Goal: Transaction & Acquisition: Purchase product/service

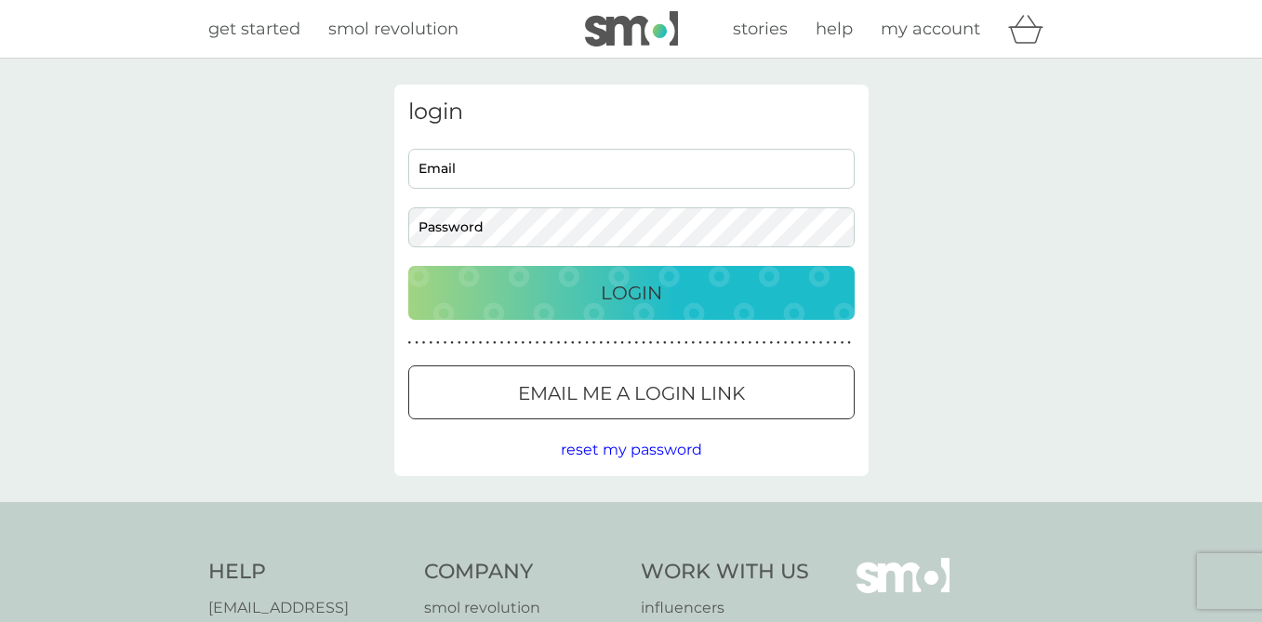
type input "[PERSON_NAME][EMAIL_ADDRESS][DOMAIN_NAME]"
click at [613, 291] on p "Login" at bounding box center [631, 293] width 61 height 30
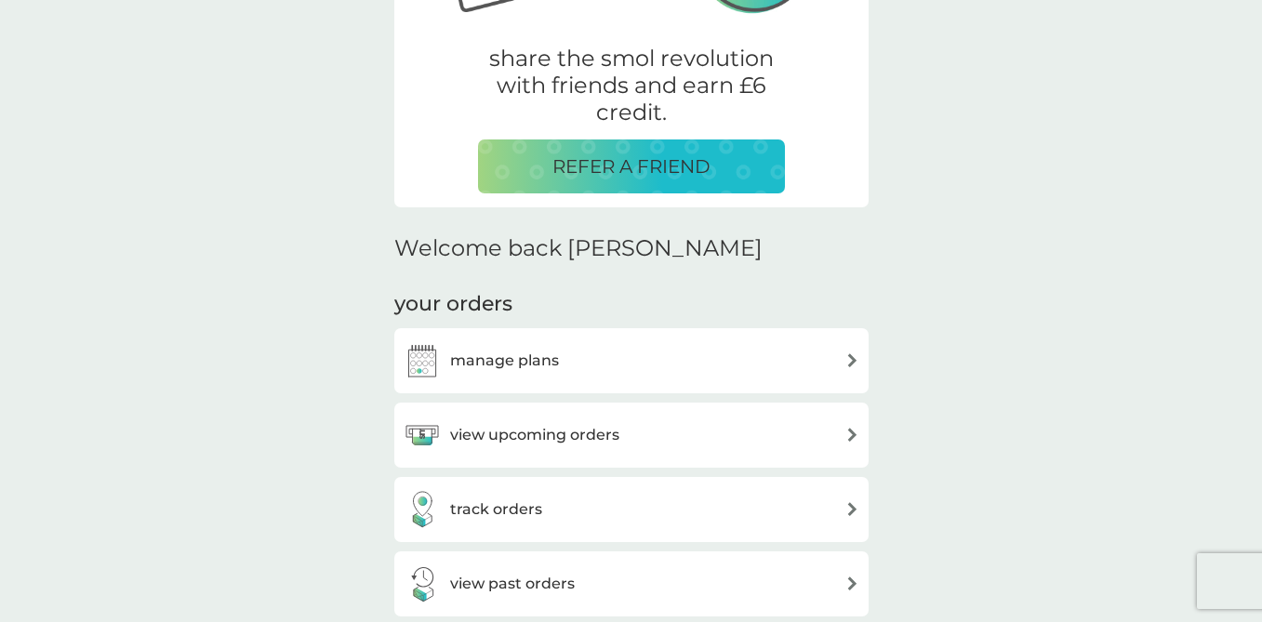
scroll to position [536, 0]
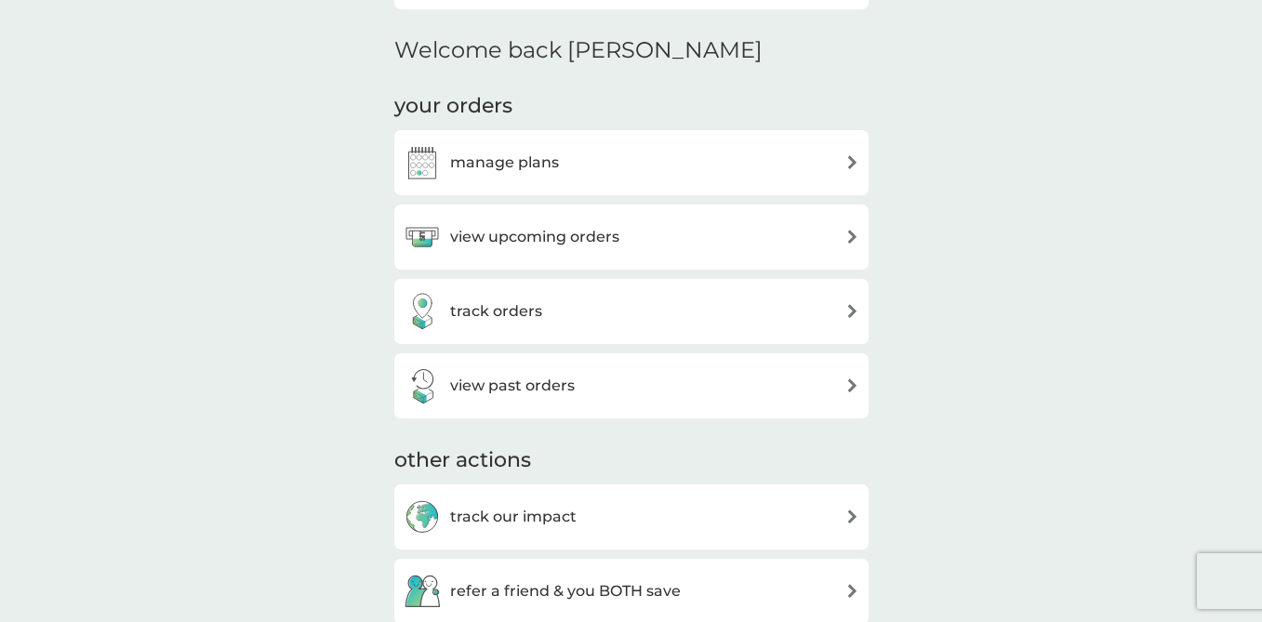
click at [813, 233] on div "view upcoming orders" at bounding box center [632, 237] width 456 height 37
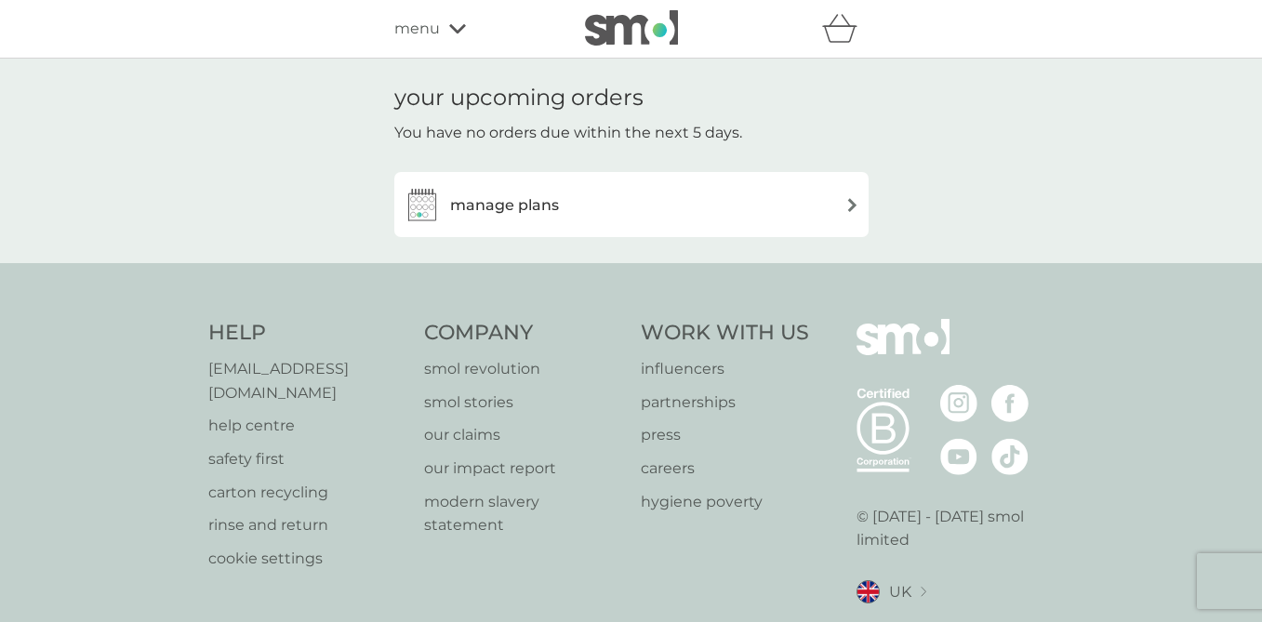
click at [820, 200] on div "manage plans" at bounding box center [632, 204] width 456 height 37
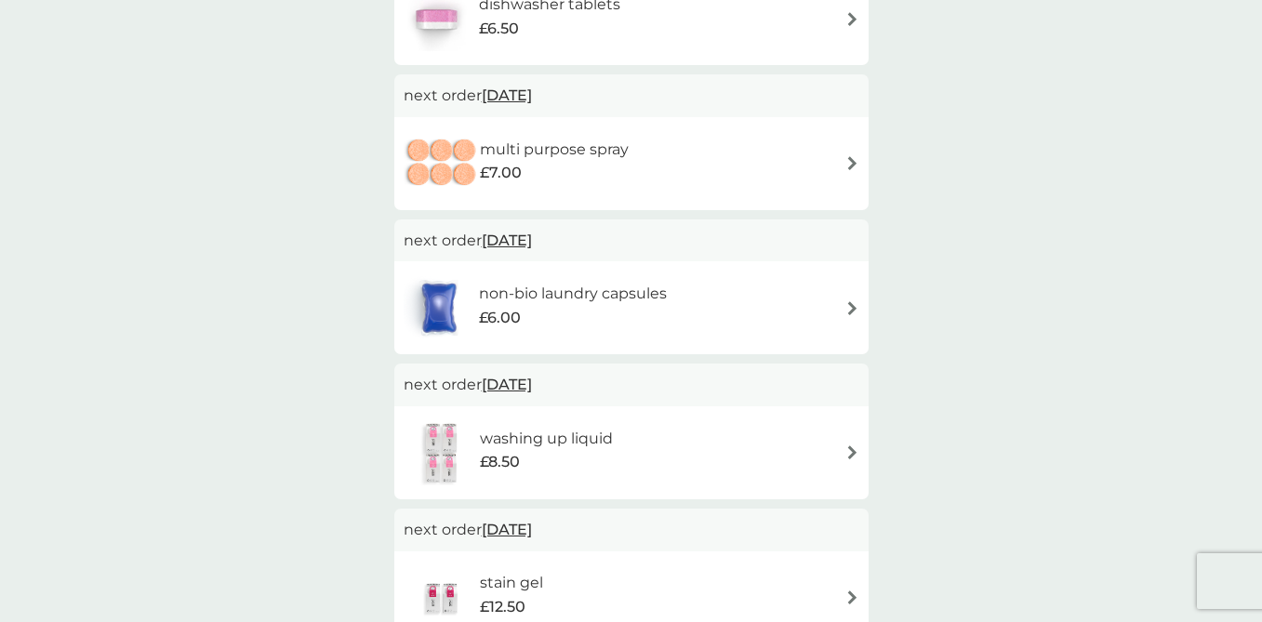
scroll to position [263, 0]
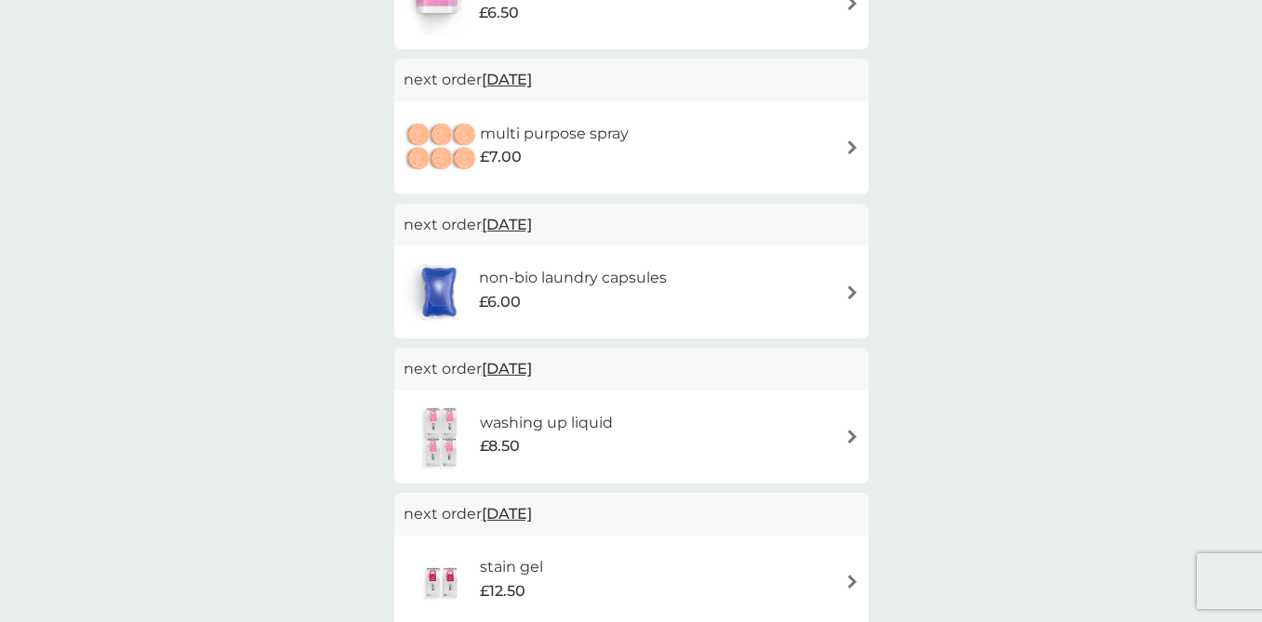
click at [851, 287] on img at bounding box center [852, 292] width 14 height 14
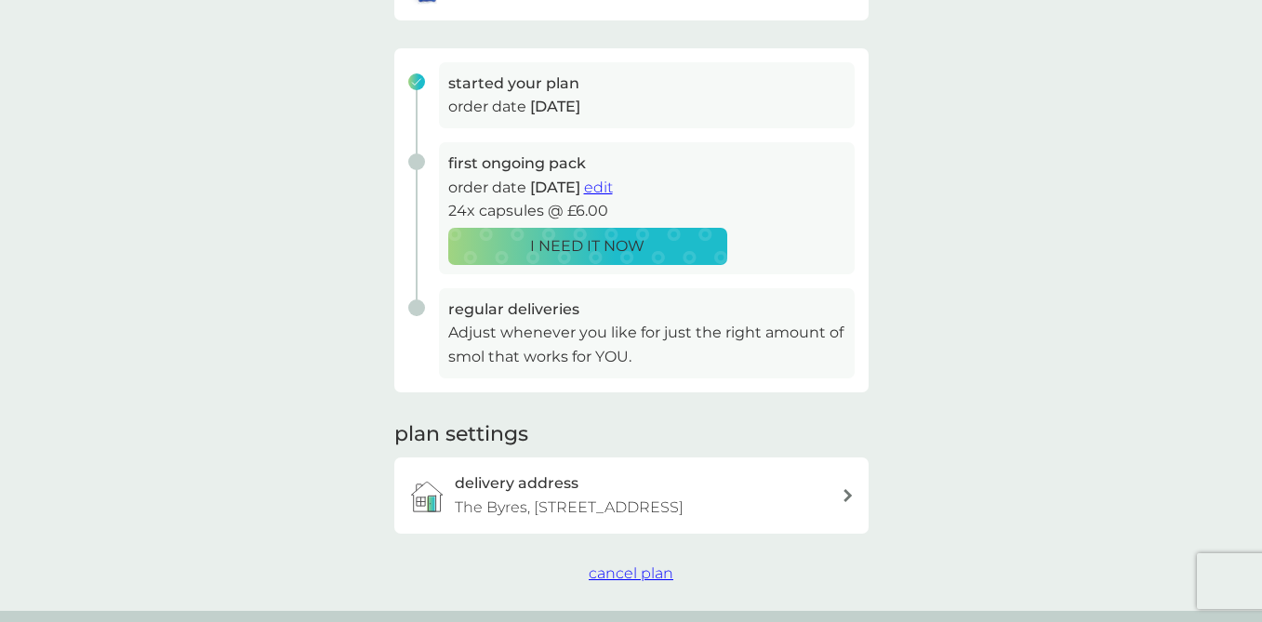
scroll to position [310, 0]
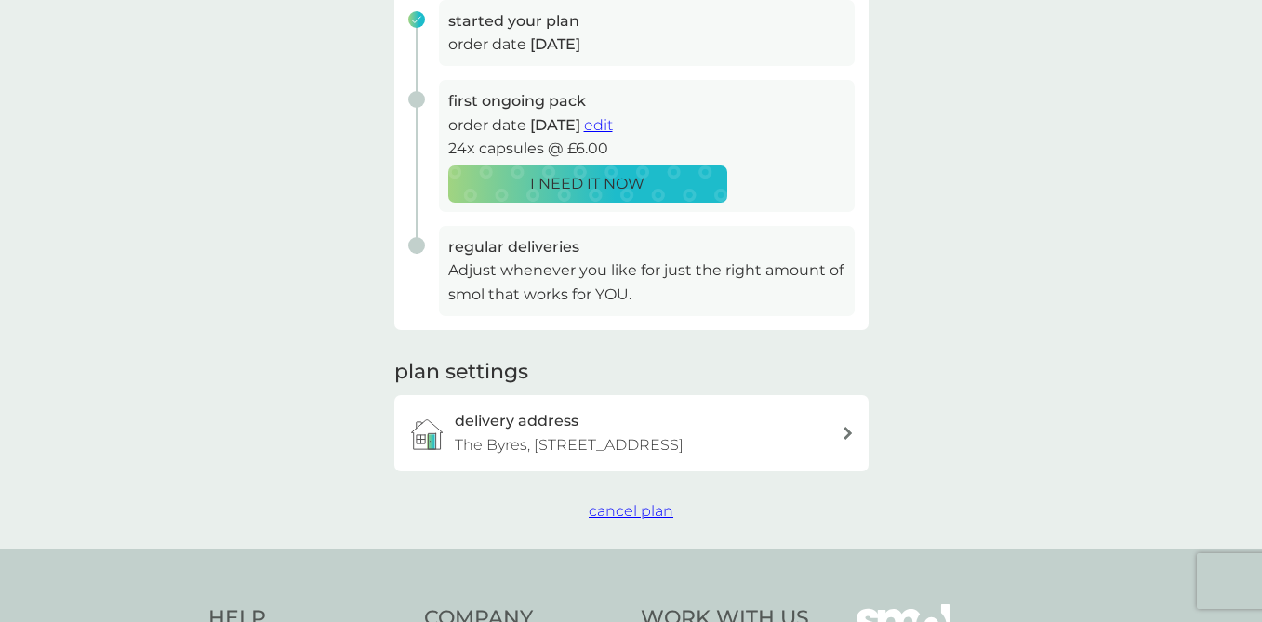
click at [653, 520] on span "cancel plan" at bounding box center [631, 511] width 85 height 18
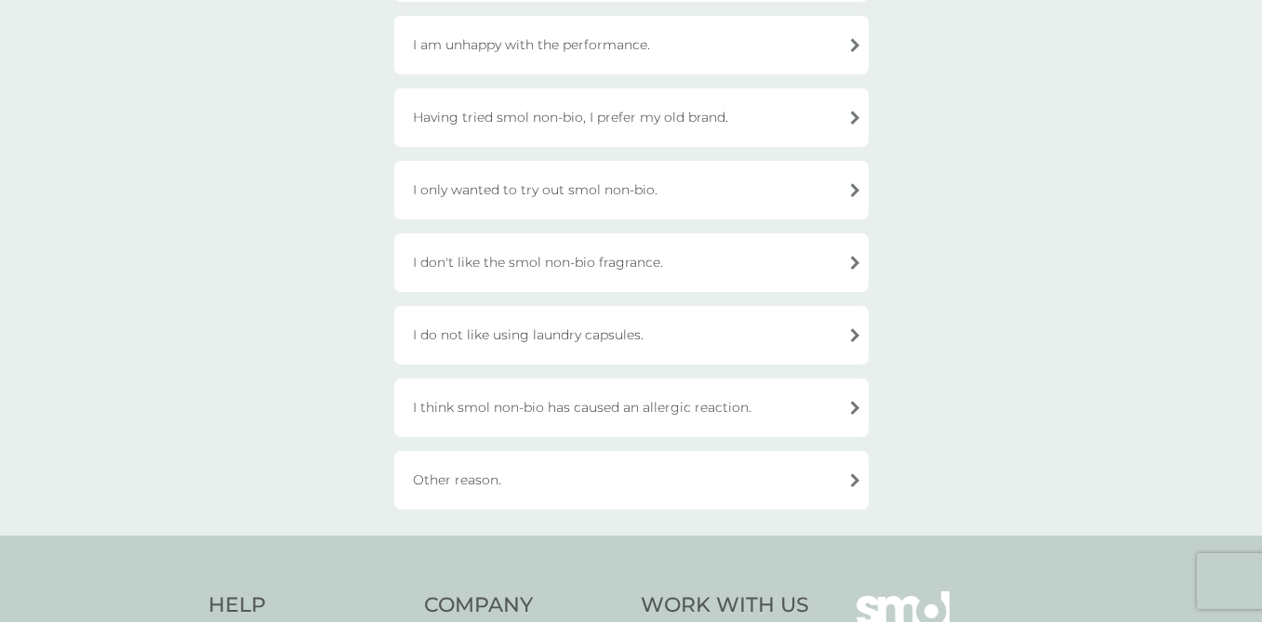
scroll to position [522, 0]
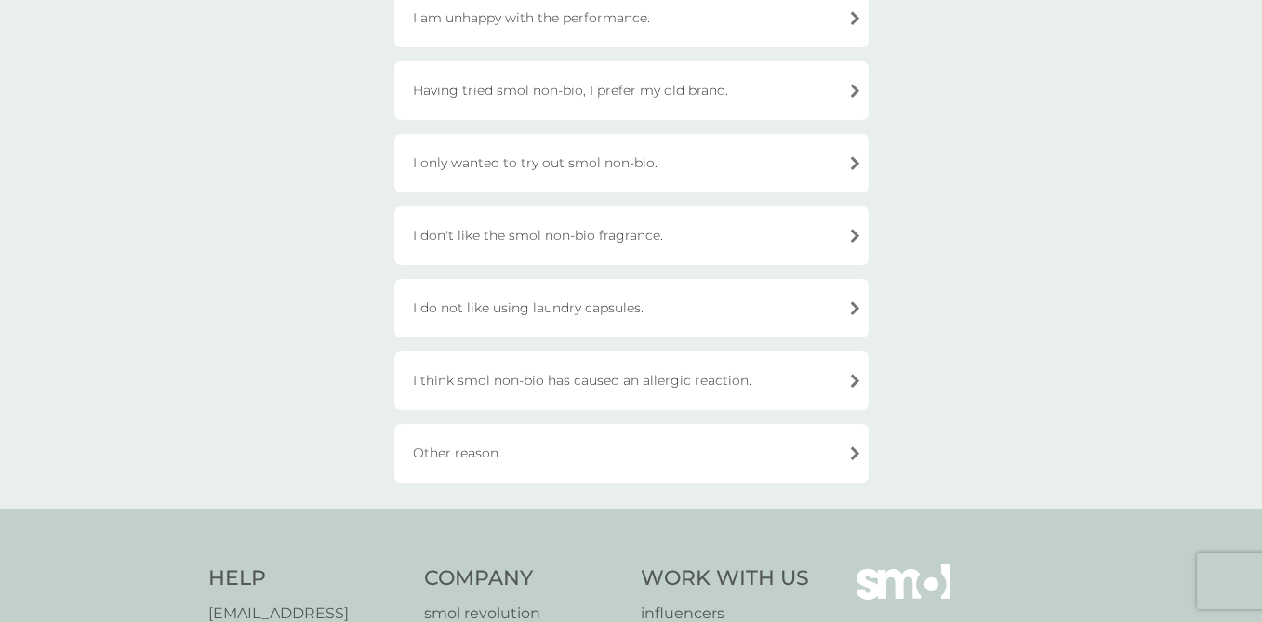
click at [770, 443] on div "Other reason." at bounding box center [631, 453] width 474 height 59
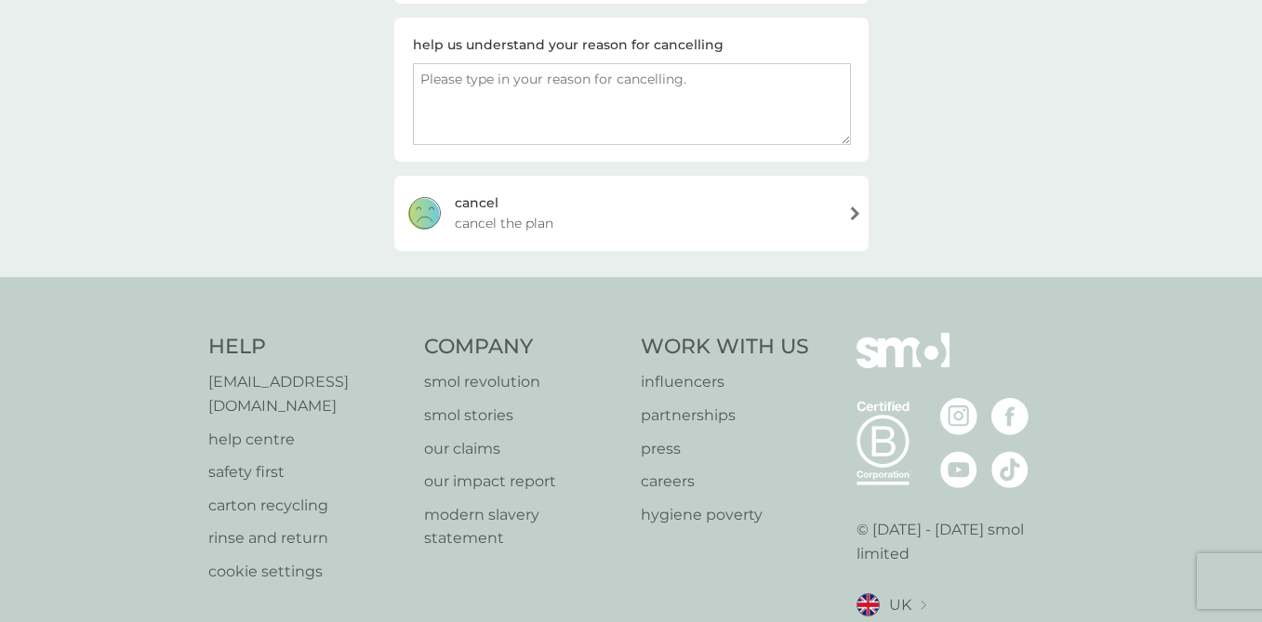
scroll to position [93, 0]
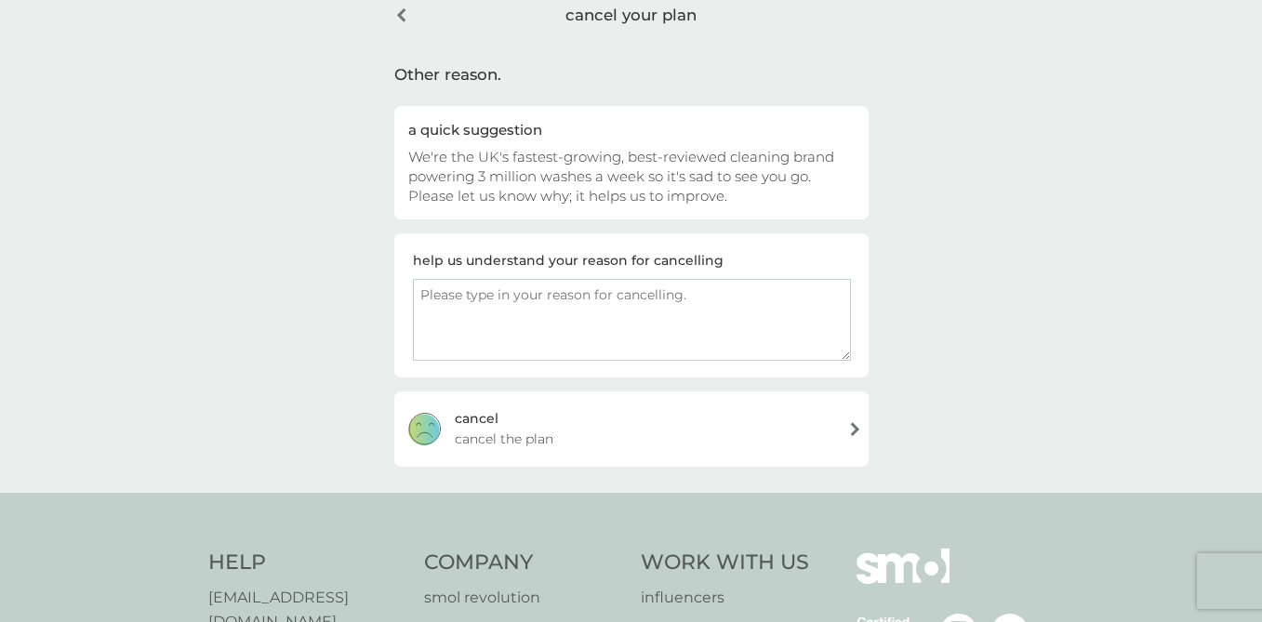
click at [692, 298] on textarea at bounding box center [632, 320] width 438 height 82
type textarea "This is for an office so no need for laundry tablets"
click at [649, 433] on div "[PERSON_NAME] the plan" at bounding box center [631, 428] width 474 height 74
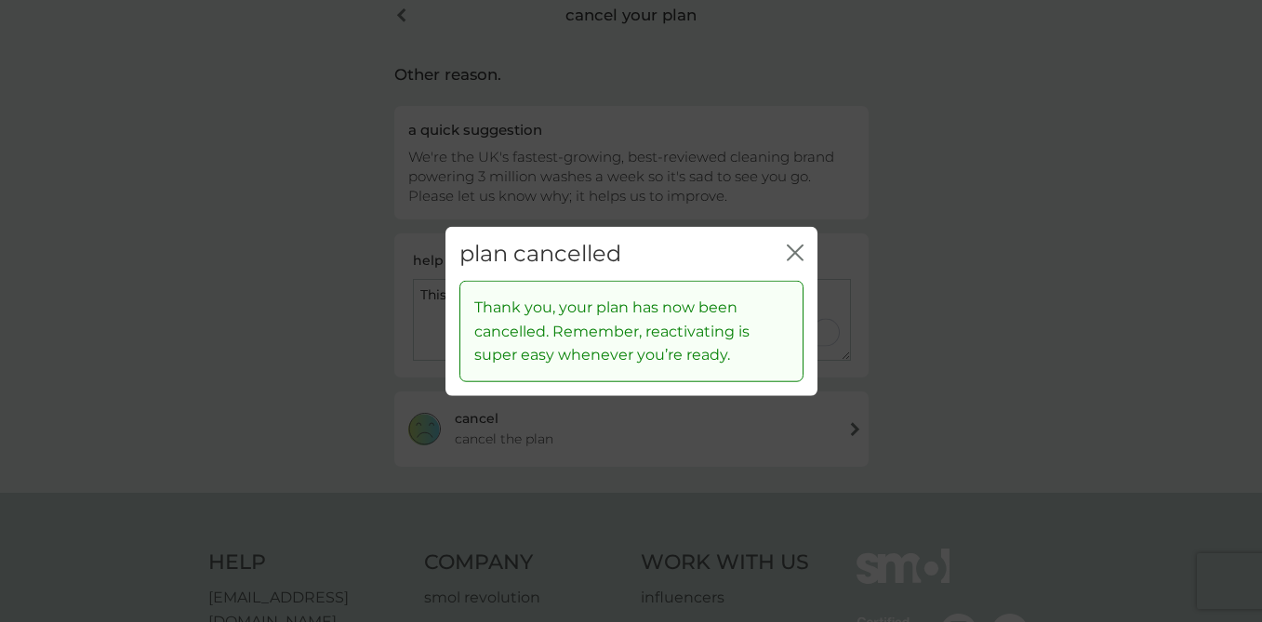
click at [789, 248] on icon "close" at bounding box center [791, 252] width 7 height 15
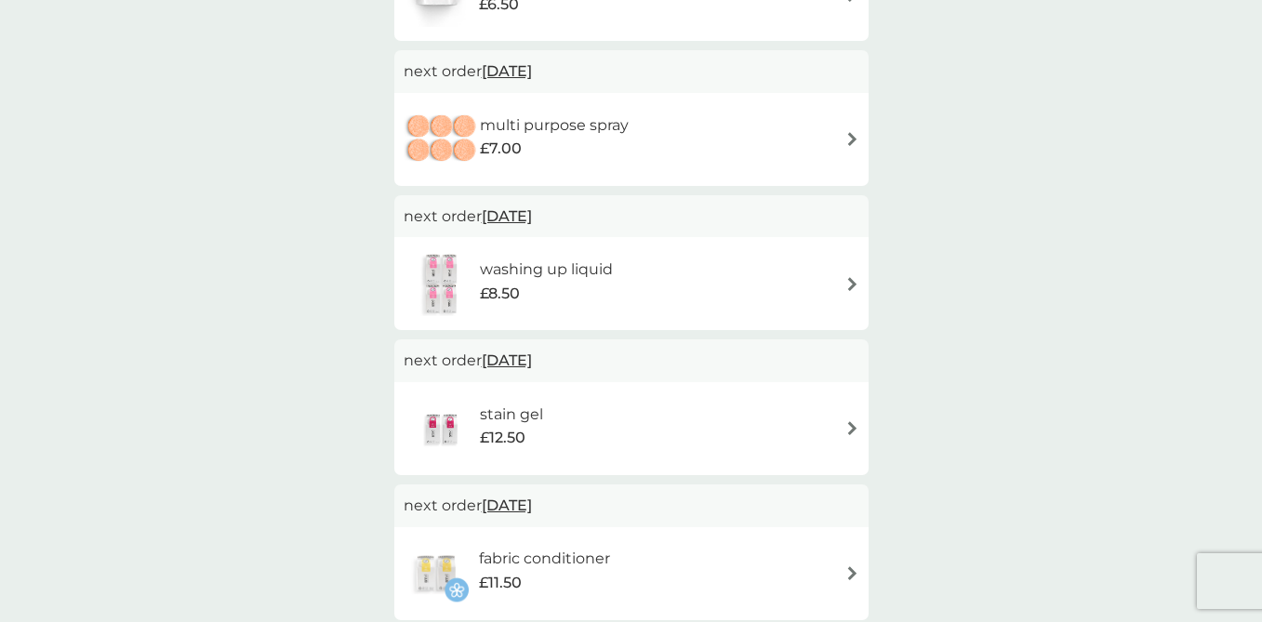
scroll to position [298, 0]
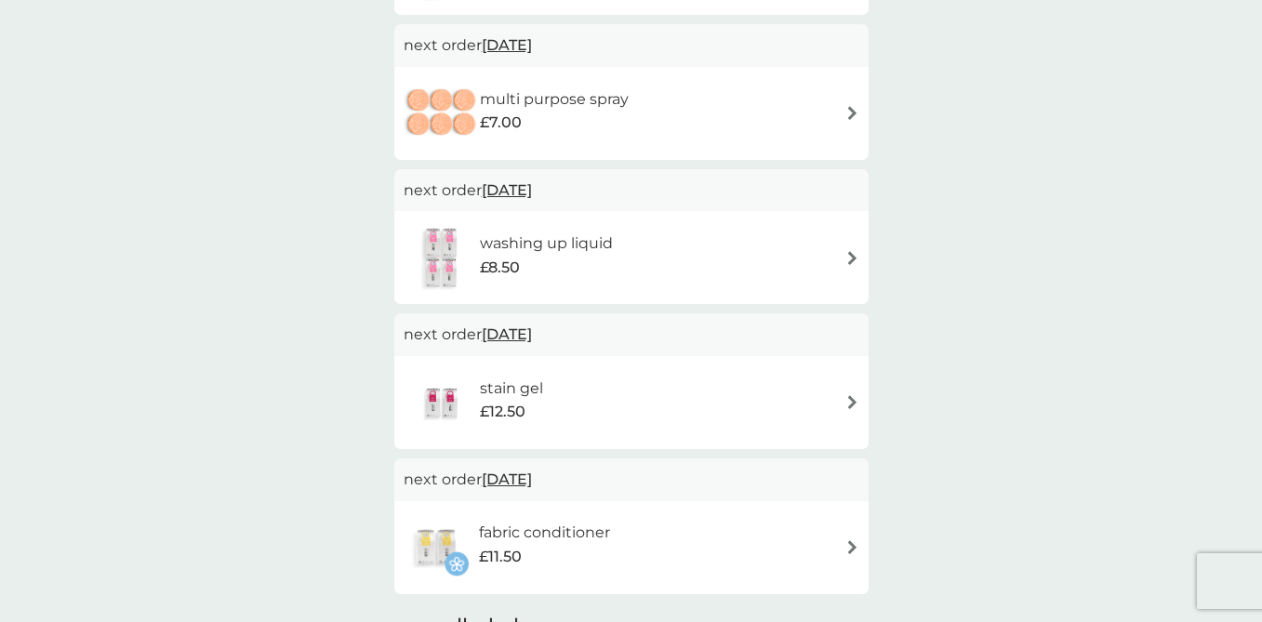
click at [847, 399] on img at bounding box center [852, 402] width 14 height 14
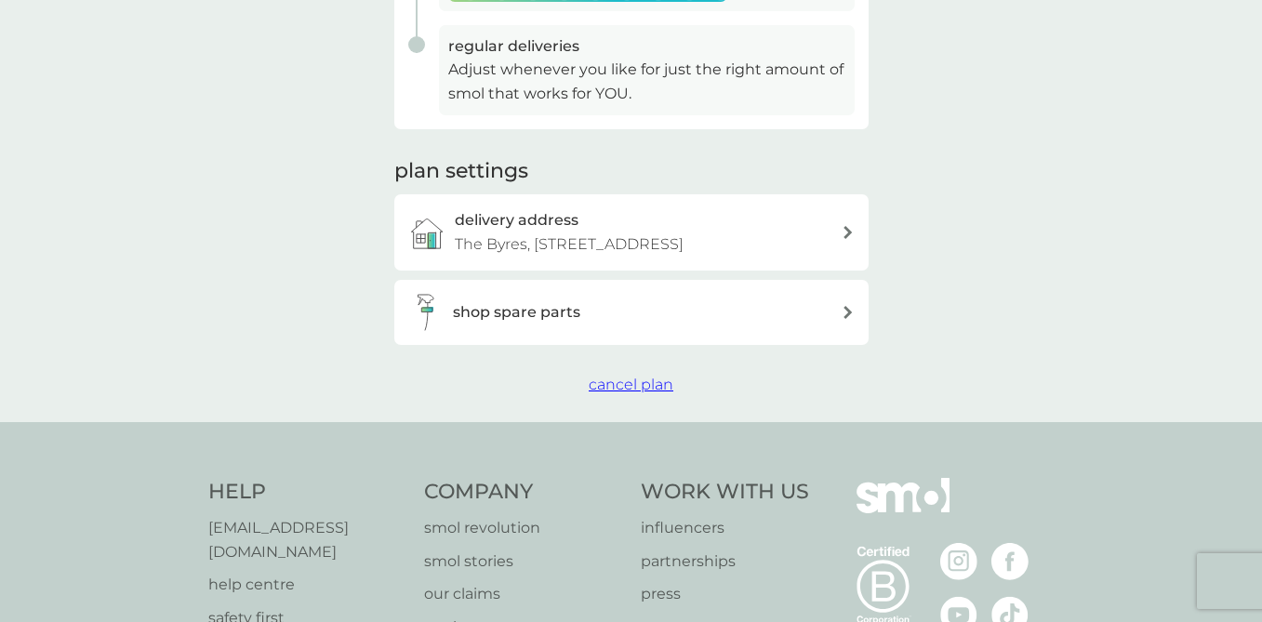
scroll to position [583, 0]
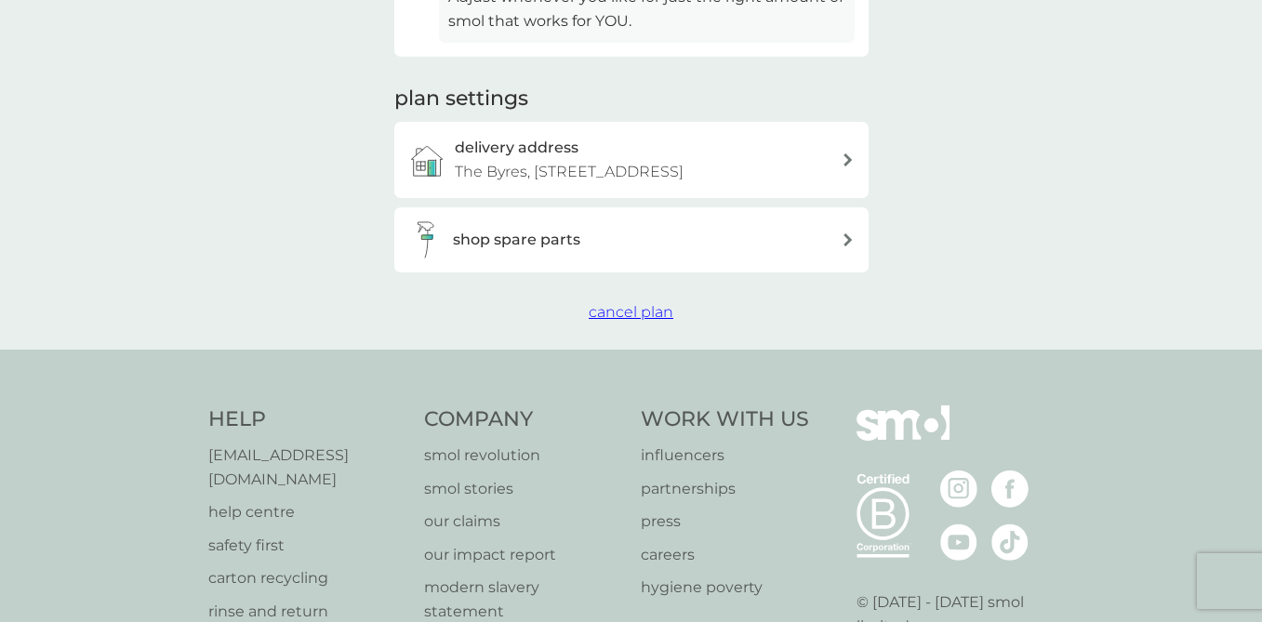
click at [641, 321] on span "cancel plan" at bounding box center [631, 312] width 85 height 18
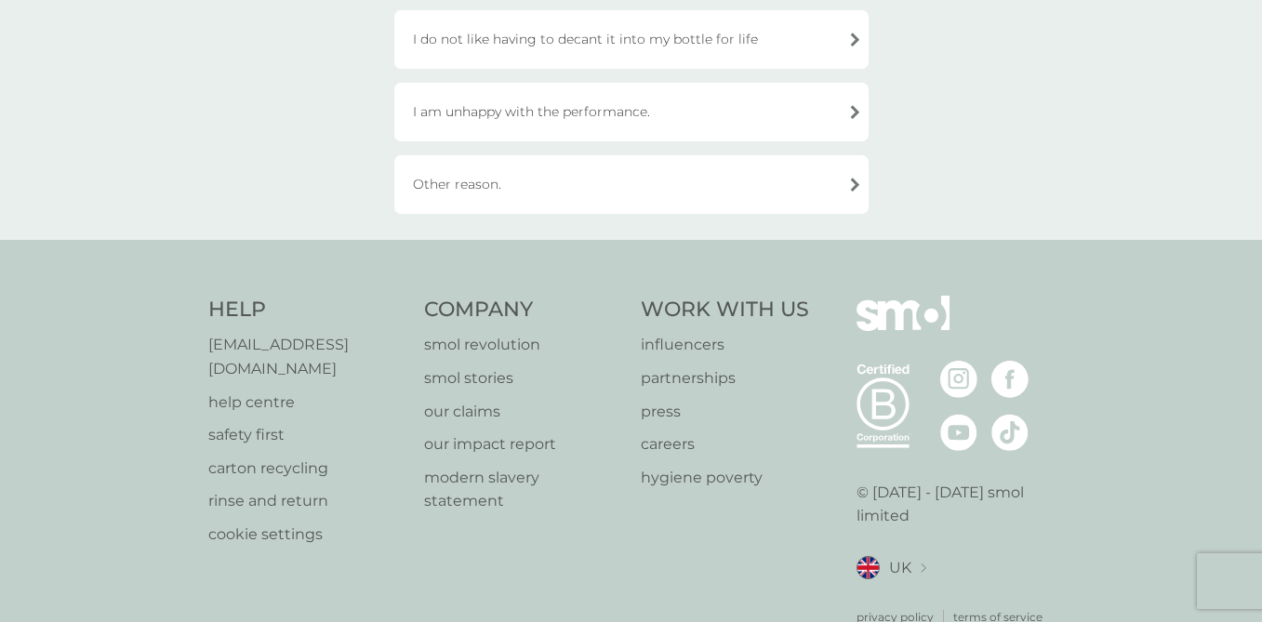
scroll to position [826, 0]
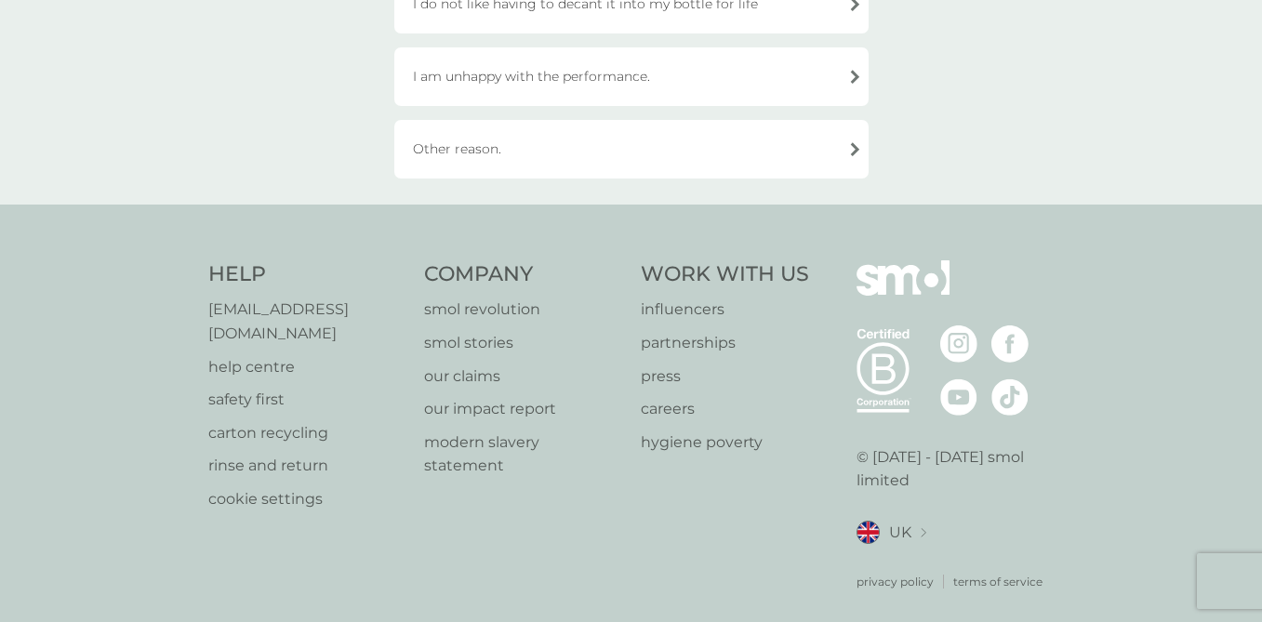
click at [576, 143] on div "Other reason." at bounding box center [631, 149] width 474 height 59
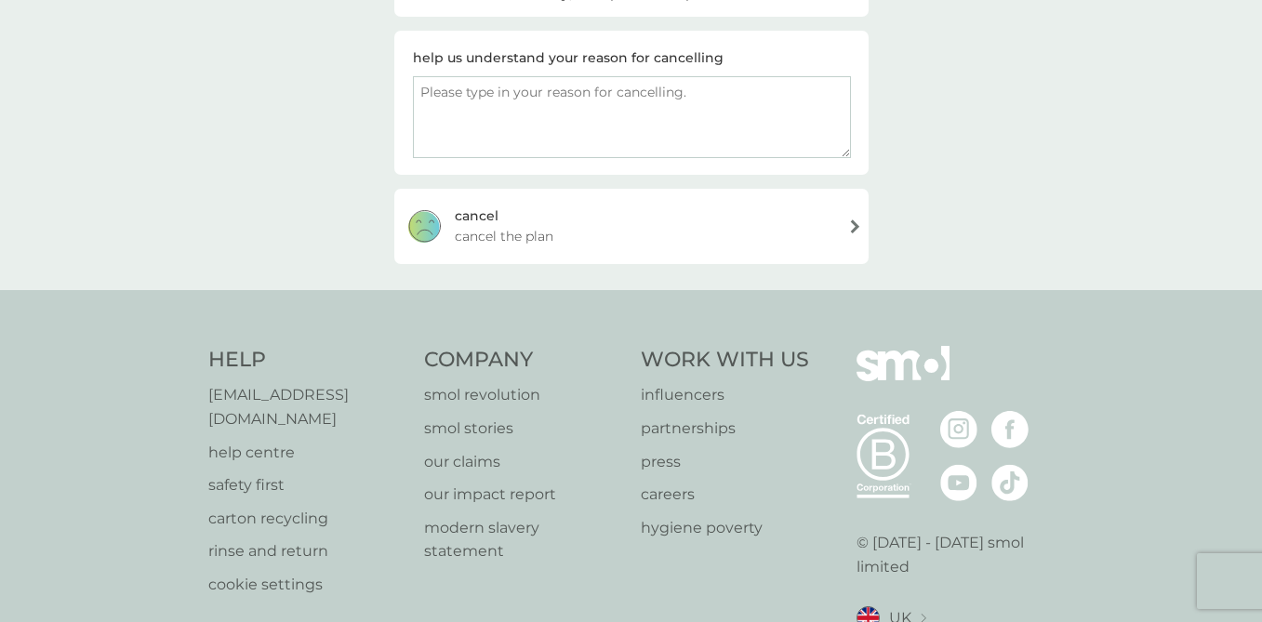
scroll to position [232, 0]
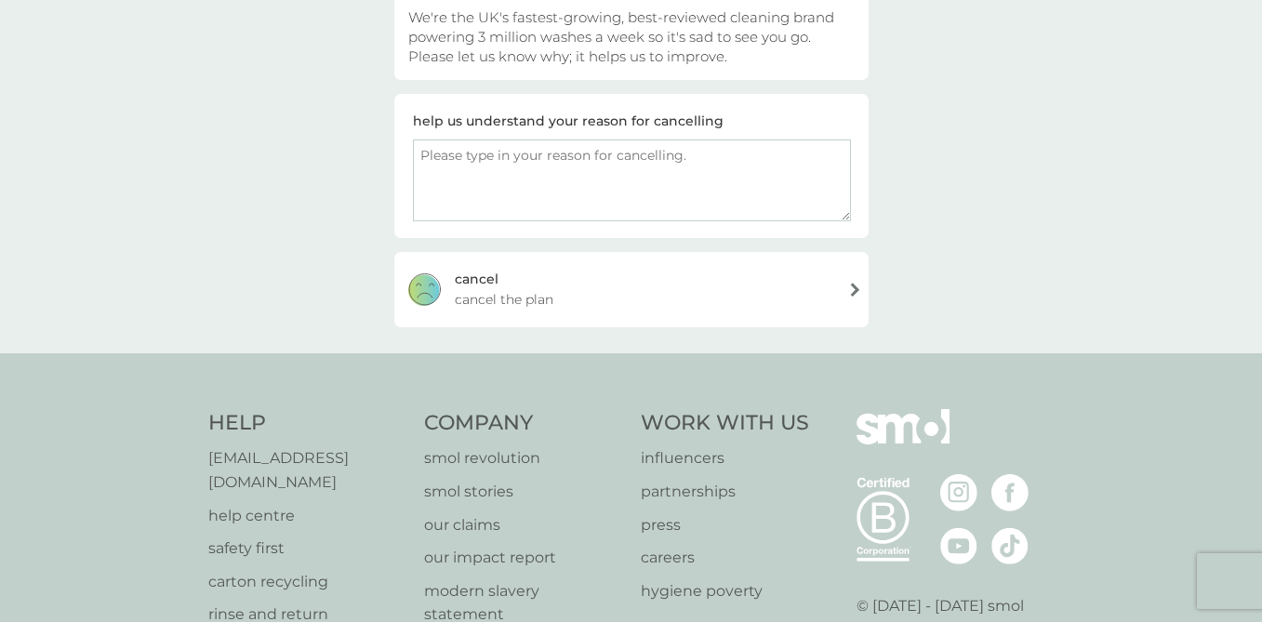
click at [556, 150] on textarea at bounding box center [632, 180] width 438 height 82
type textarea "this is for an office, so no need for stain gel"
click at [548, 281] on div "[PERSON_NAME] the plan" at bounding box center [631, 289] width 474 height 74
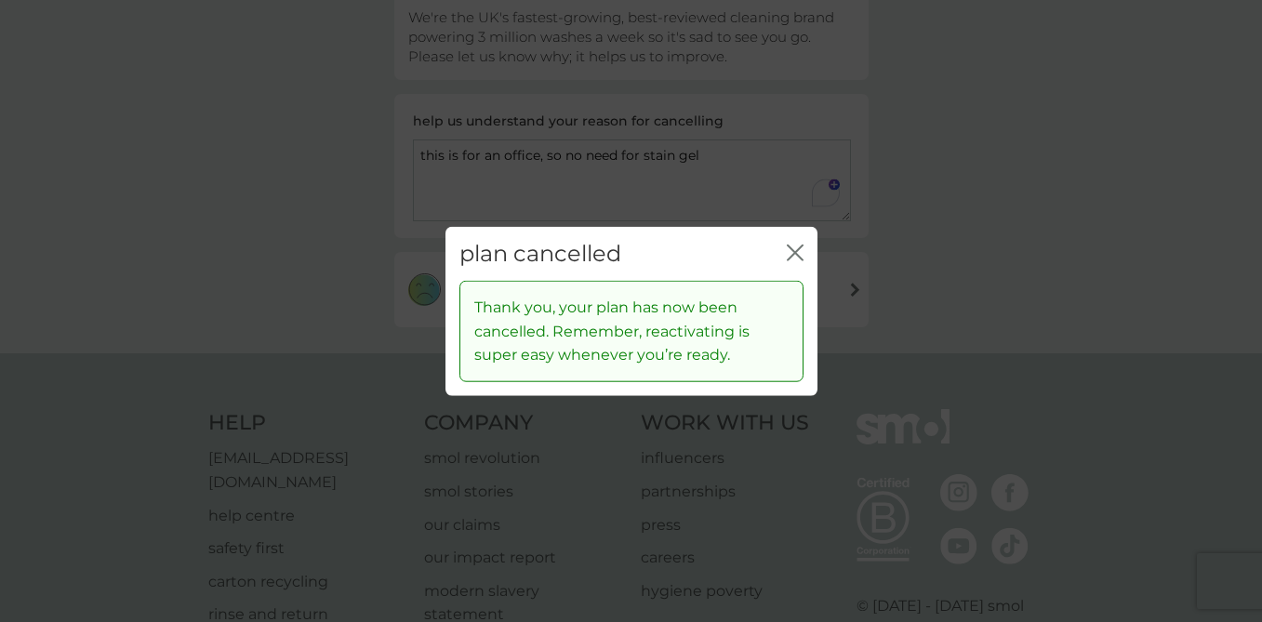
click at [793, 247] on icon "close" at bounding box center [795, 252] width 17 height 17
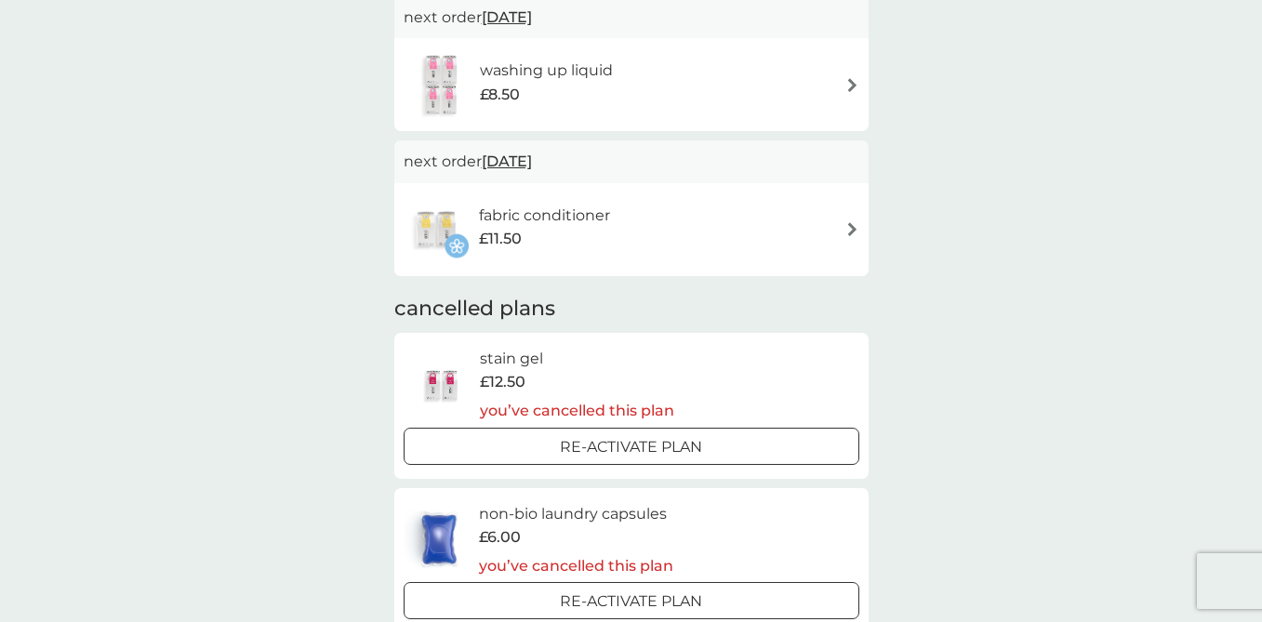
scroll to position [470, 0]
click at [852, 222] on img at bounding box center [852, 229] width 14 height 14
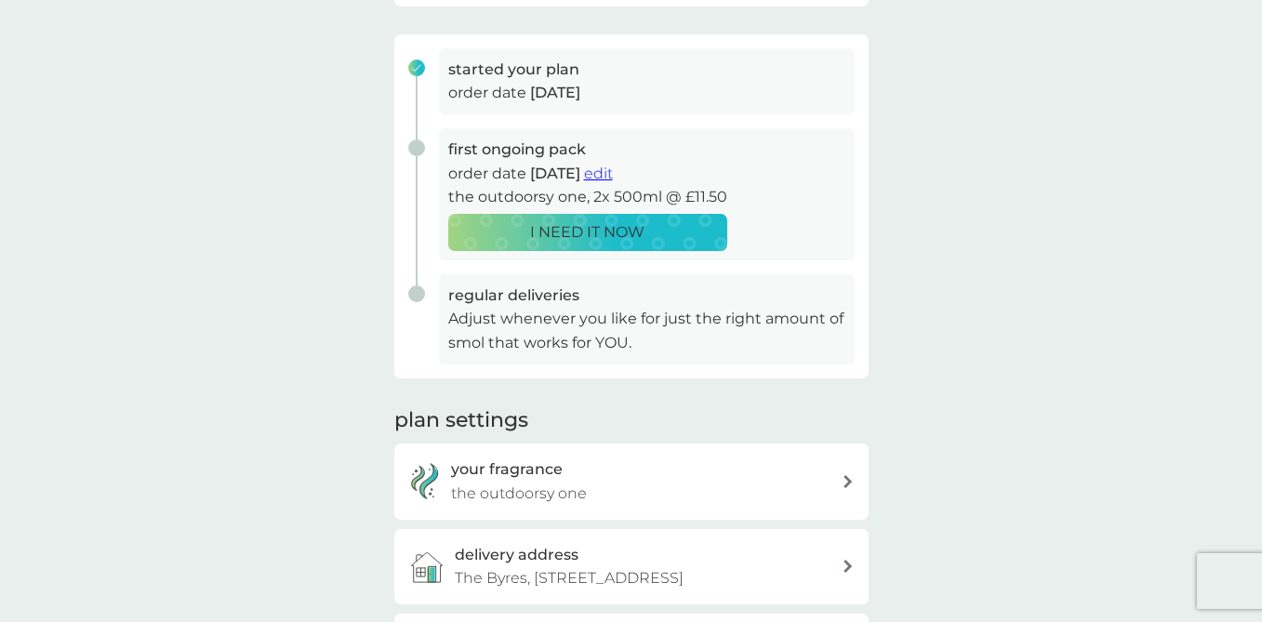
scroll to position [568, 0]
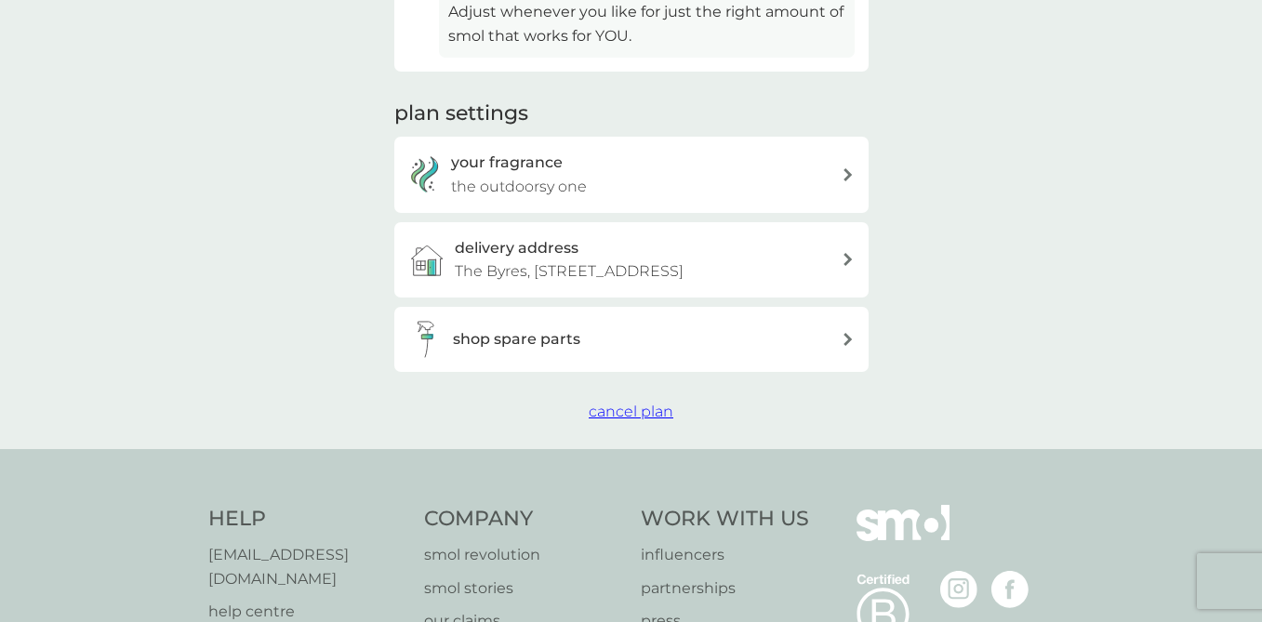
click at [642, 420] on span "cancel plan" at bounding box center [631, 412] width 85 height 18
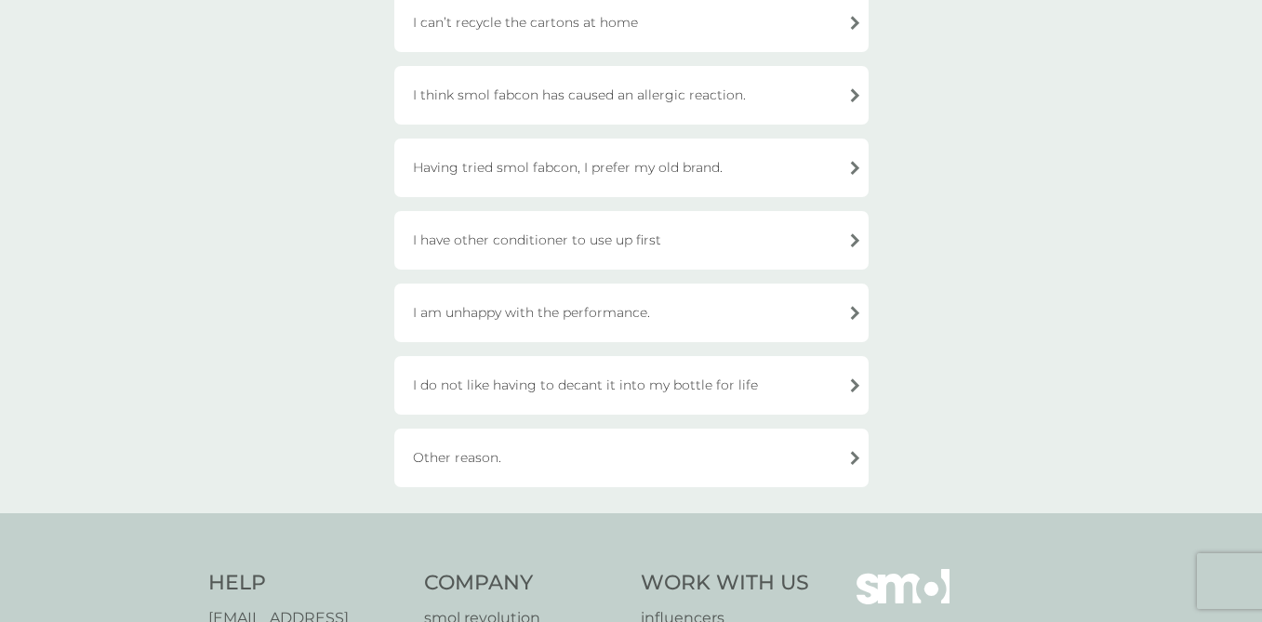
scroll to position [544, 0]
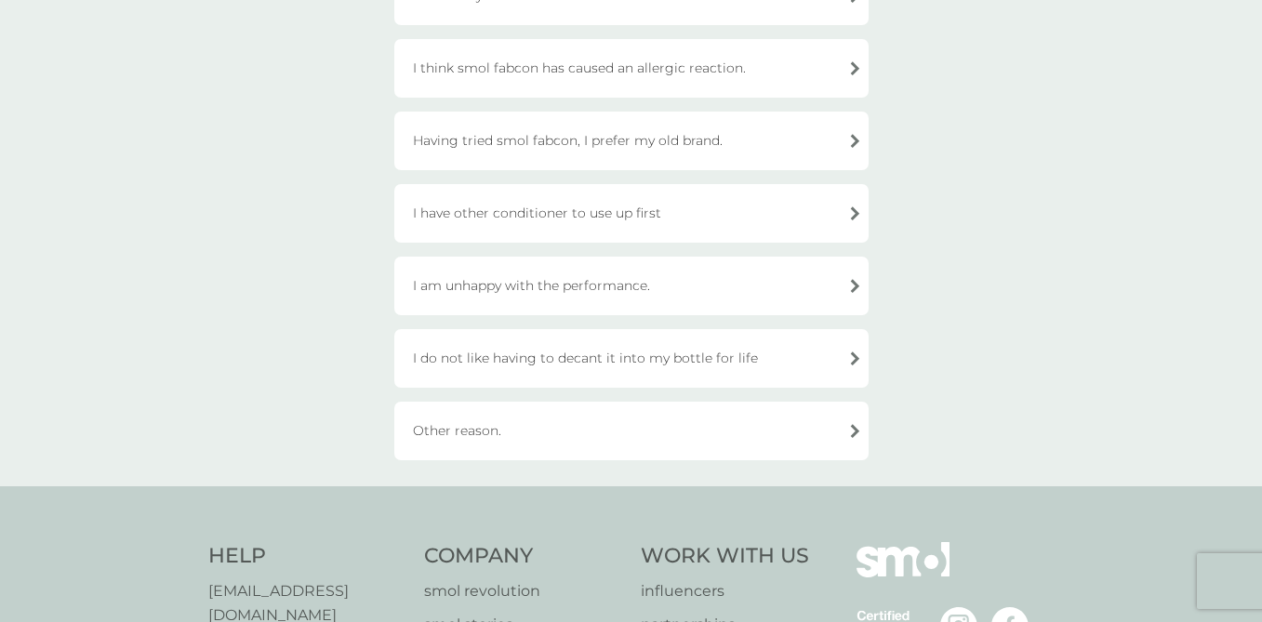
click at [547, 435] on div "Other reason." at bounding box center [631, 431] width 474 height 59
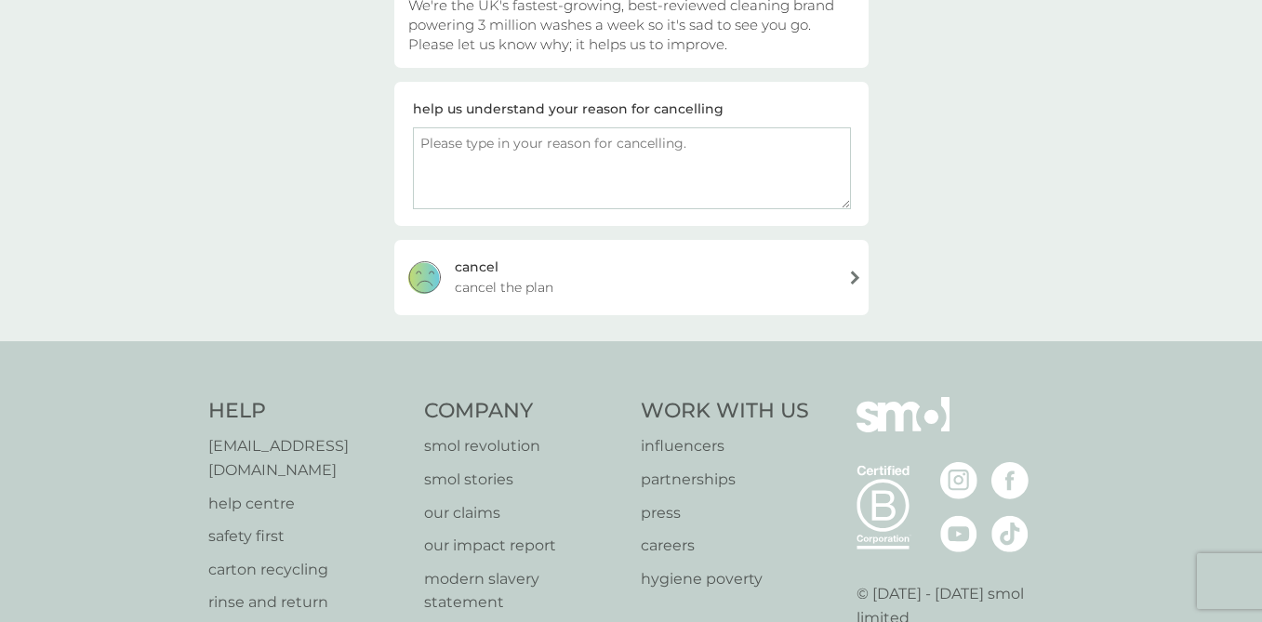
scroll to position [220, 0]
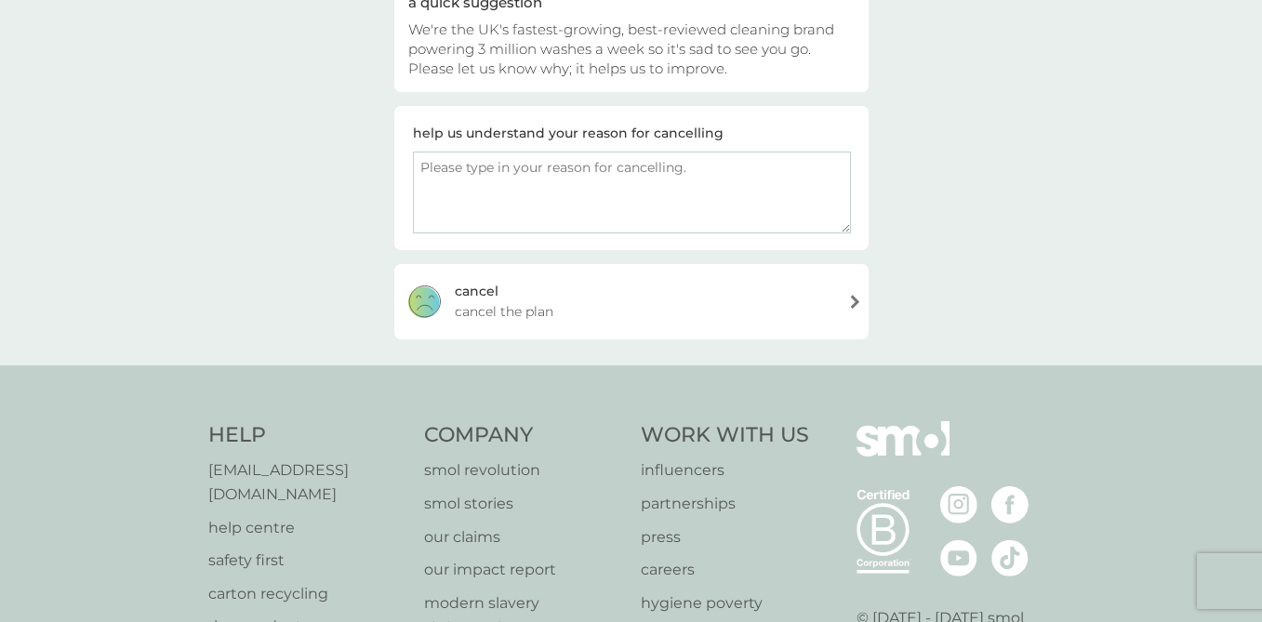
click at [545, 175] on textarea at bounding box center [632, 193] width 438 height 82
type textarea "this is for an office, so no need for fabric conditioner"
click at [615, 301] on div "[PERSON_NAME] the plan" at bounding box center [631, 301] width 474 height 74
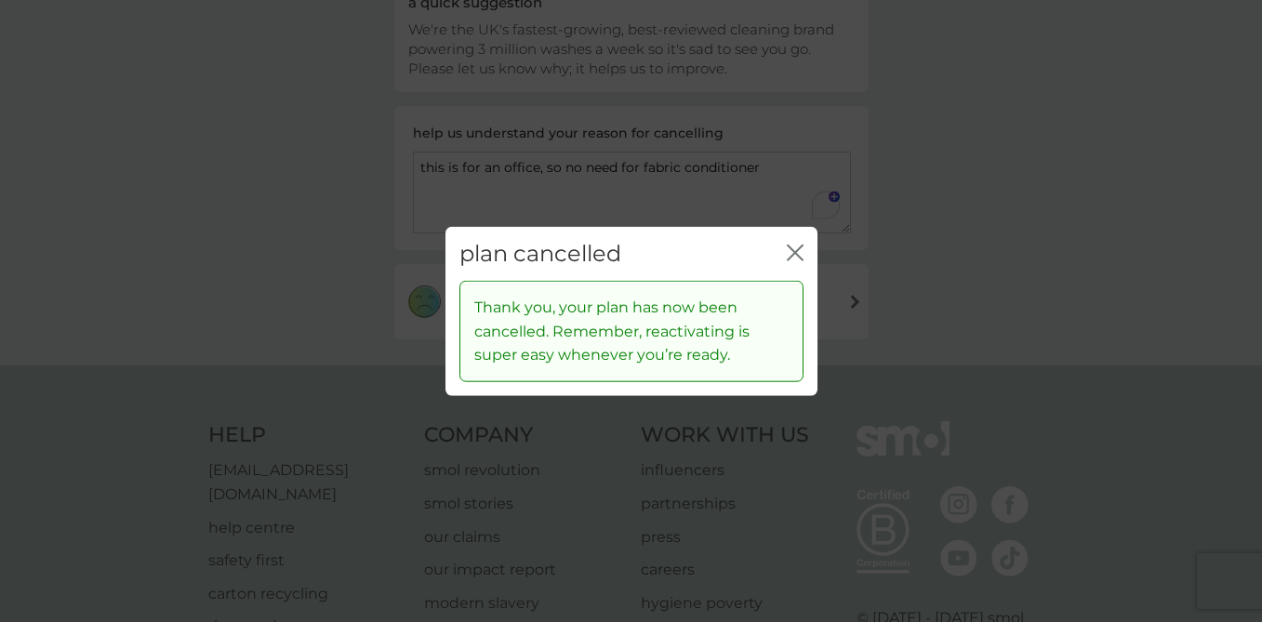
click at [791, 252] on icon "close" at bounding box center [795, 252] width 17 height 17
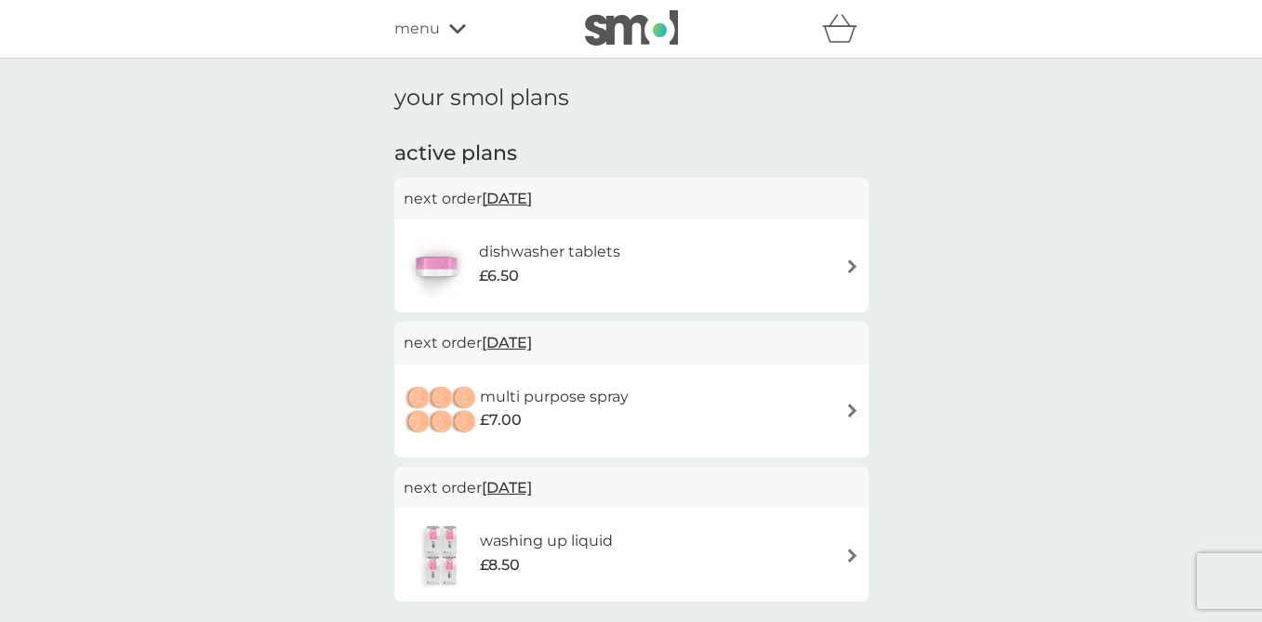
click at [456, 23] on icon at bounding box center [457, 28] width 17 height 11
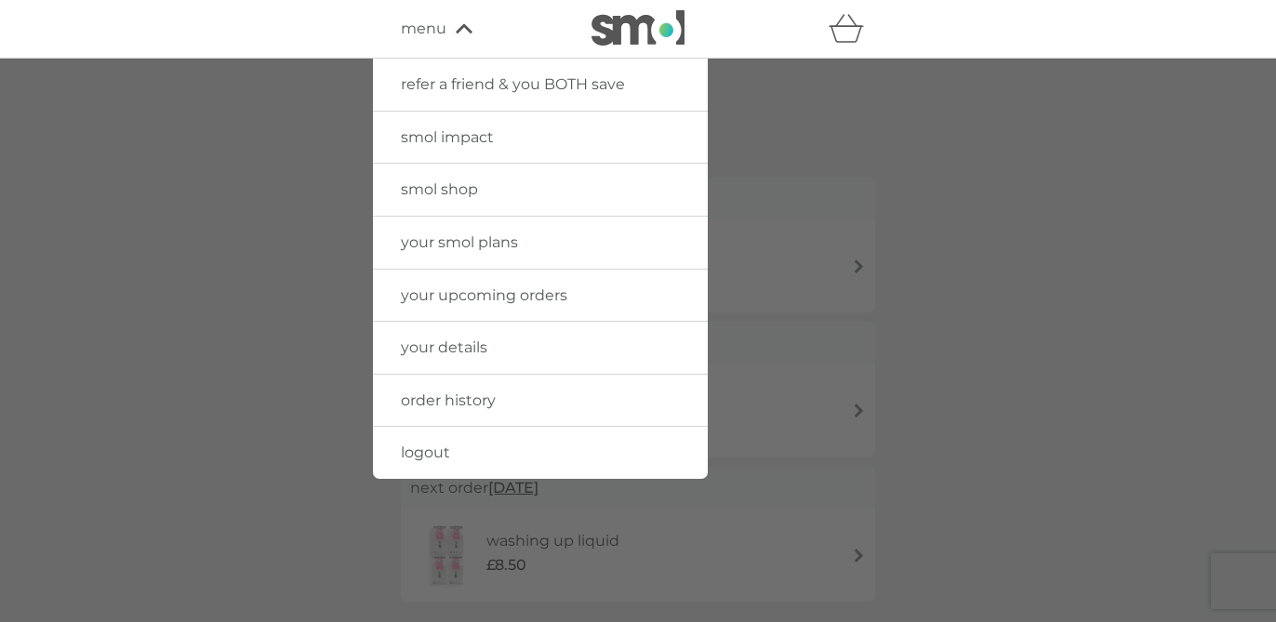
click at [429, 188] on span "smol shop" at bounding box center [439, 189] width 77 height 18
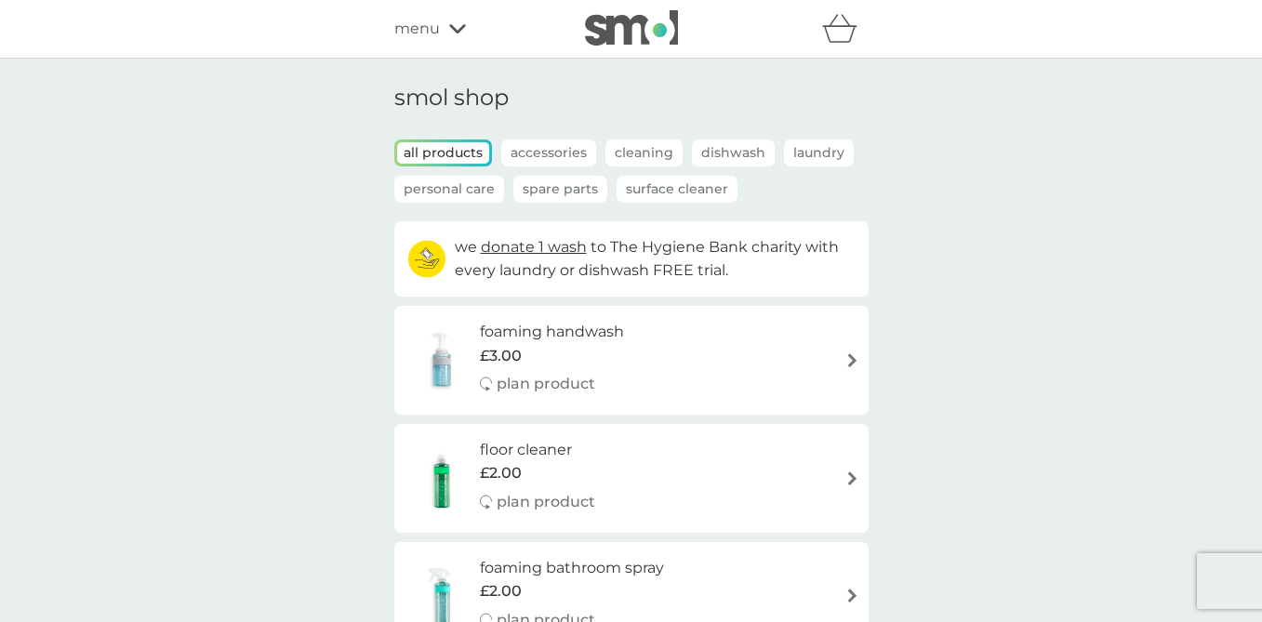
click at [564, 183] on p "Spare Parts" at bounding box center [560, 189] width 94 height 27
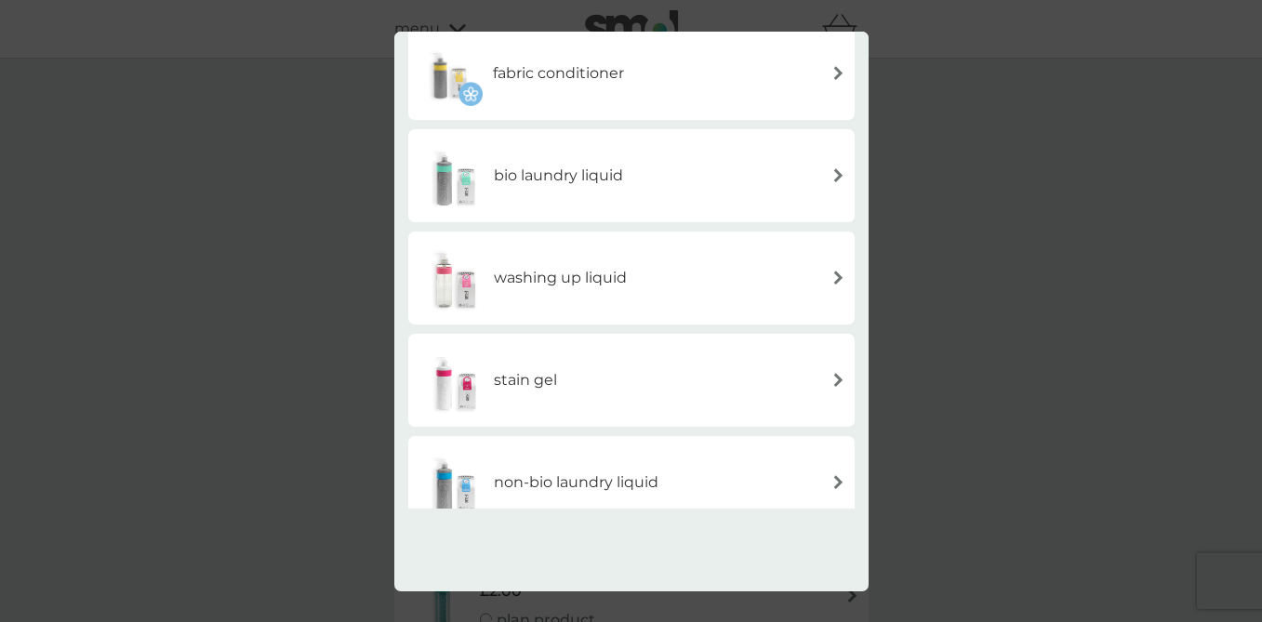
scroll to position [556, 0]
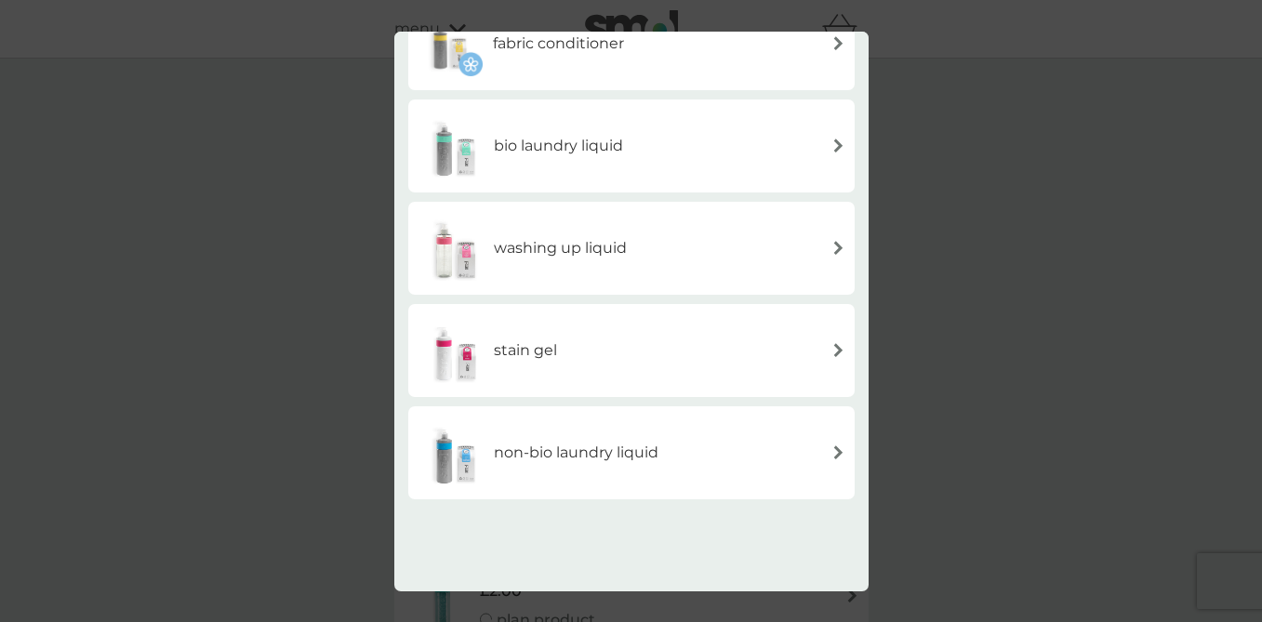
click at [829, 241] on div "washing up liquid" at bounding box center [631, 248] width 428 height 65
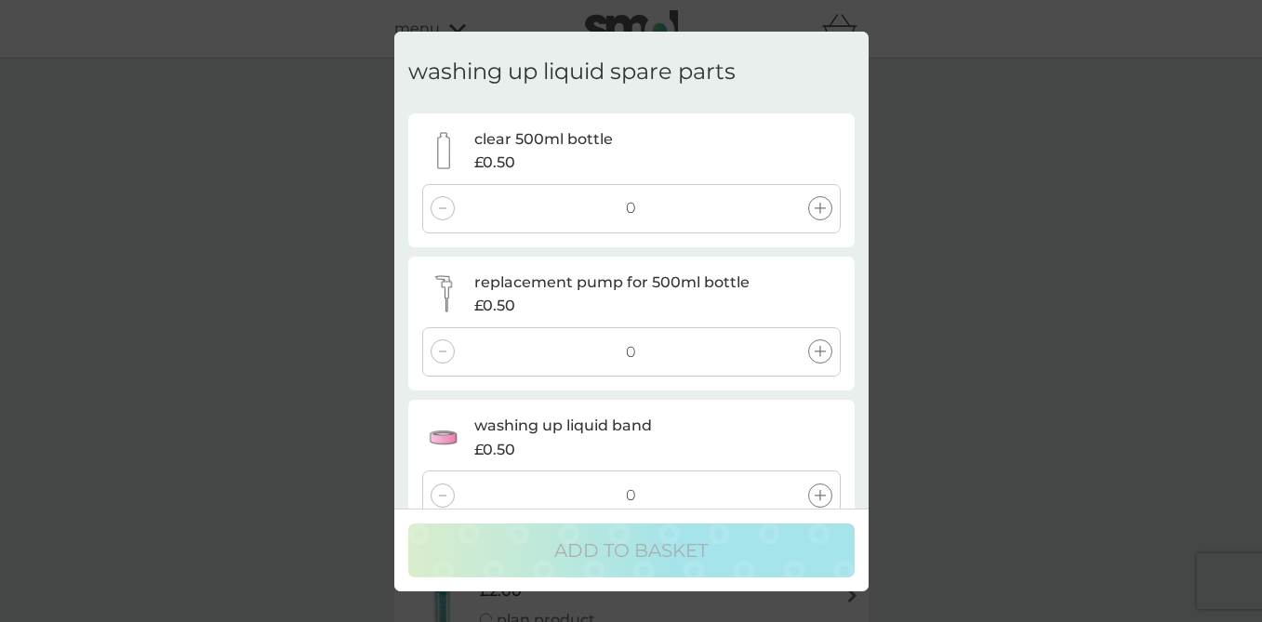
scroll to position [0, 0]
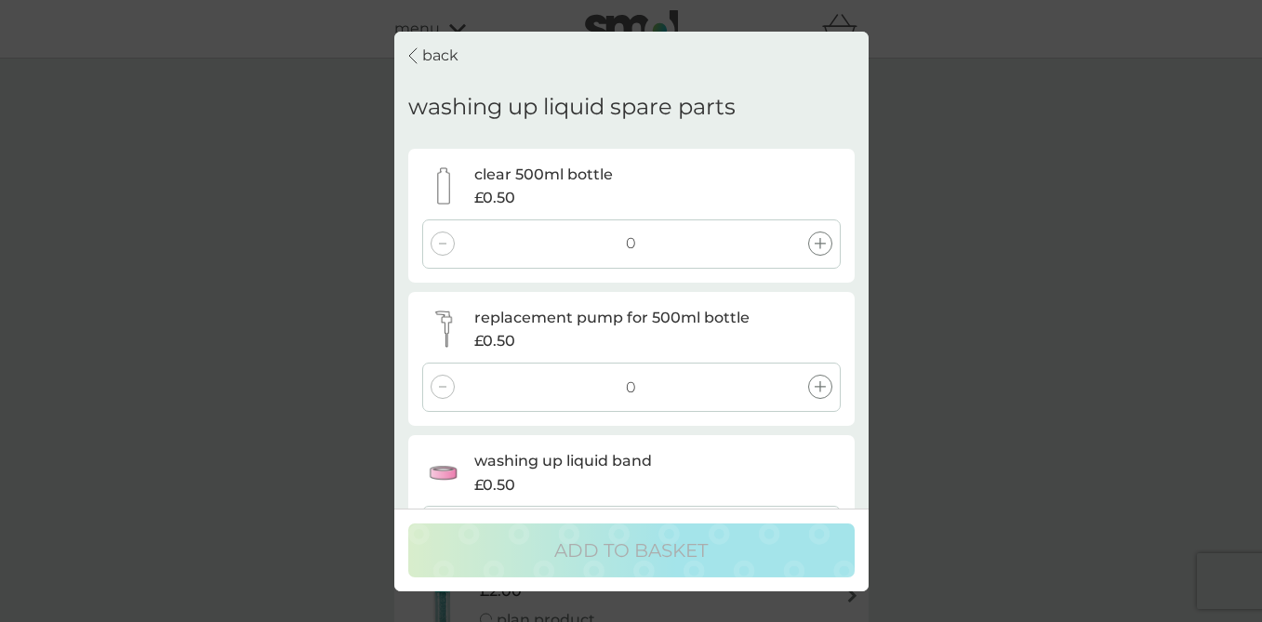
click at [434, 49] on p "back" at bounding box center [440, 56] width 36 height 24
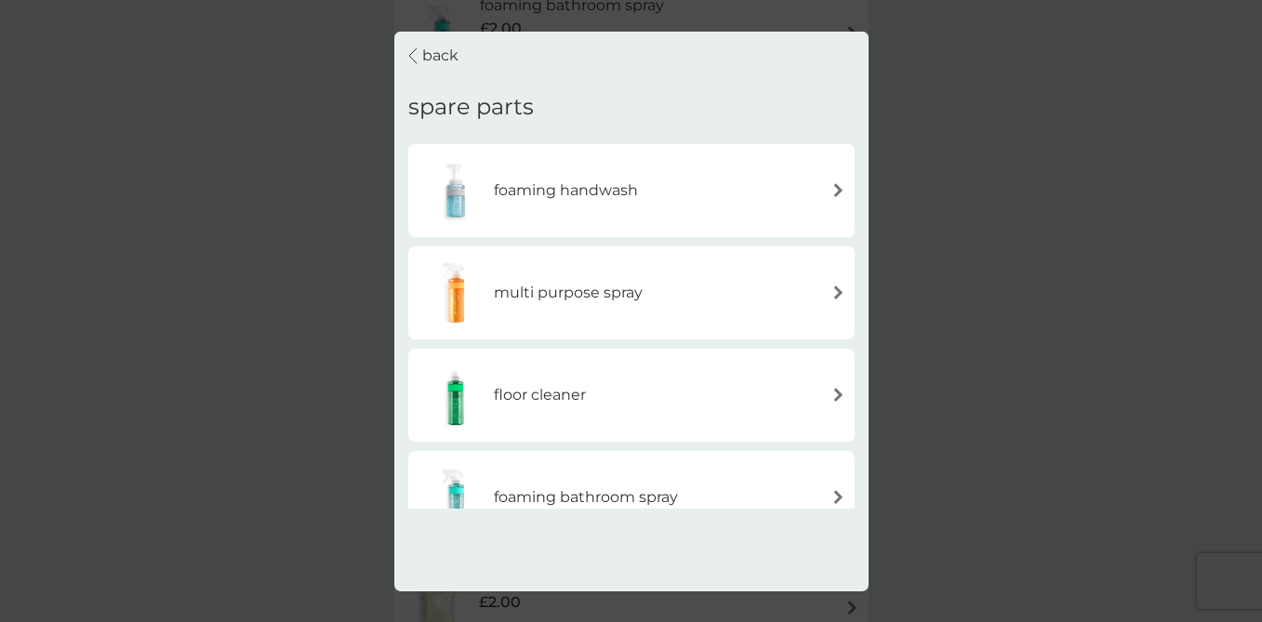
click at [699, 285] on div "multi purpose spray" at bounding box center [631, 292] width 428 height 65
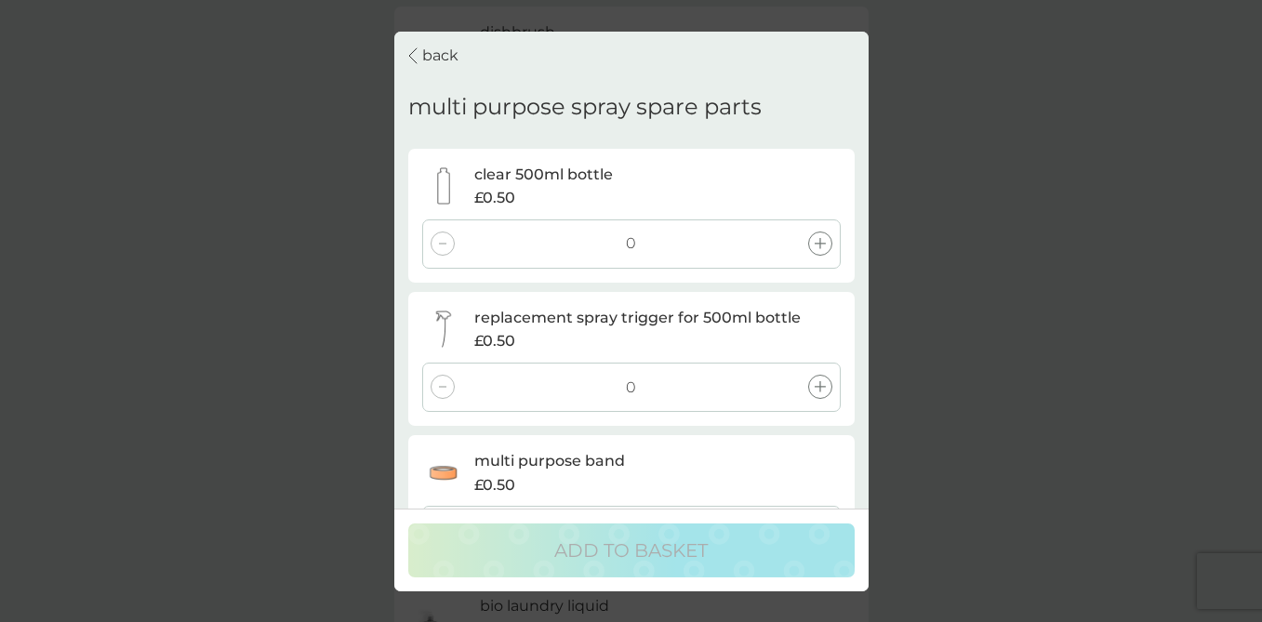
click at [821, 241] on icon at bounding box center [820, 243] width 11 height 11
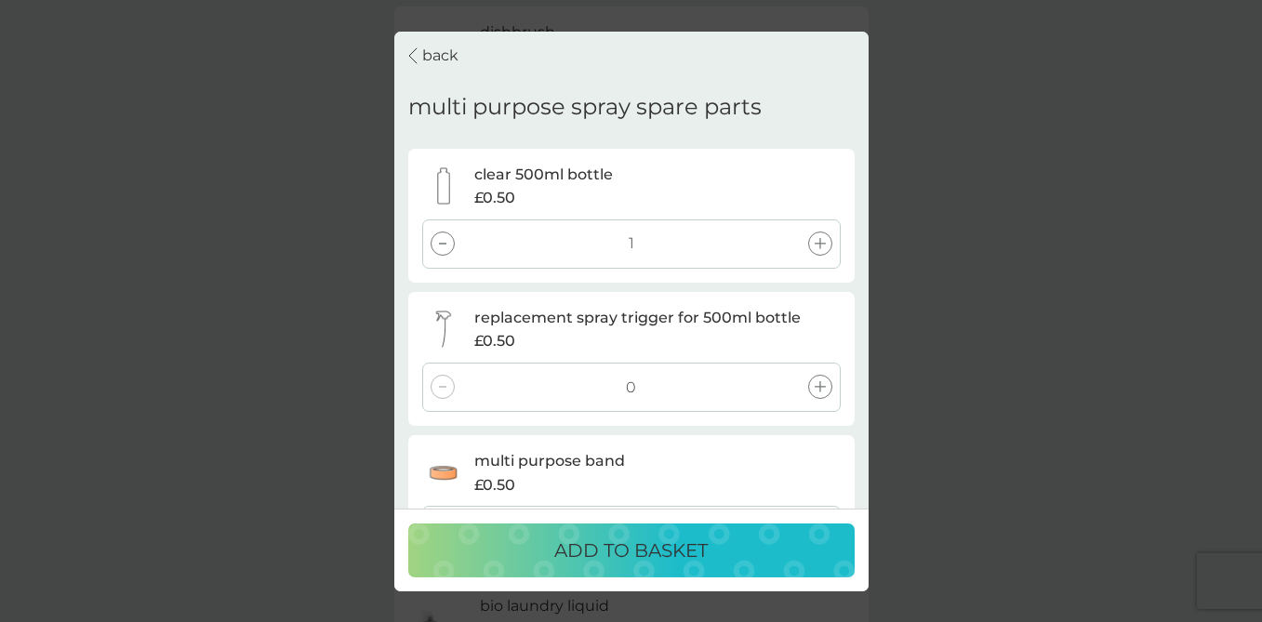
click at [819, 384] on icon at bounding box center [820, 386] width 11 height 11
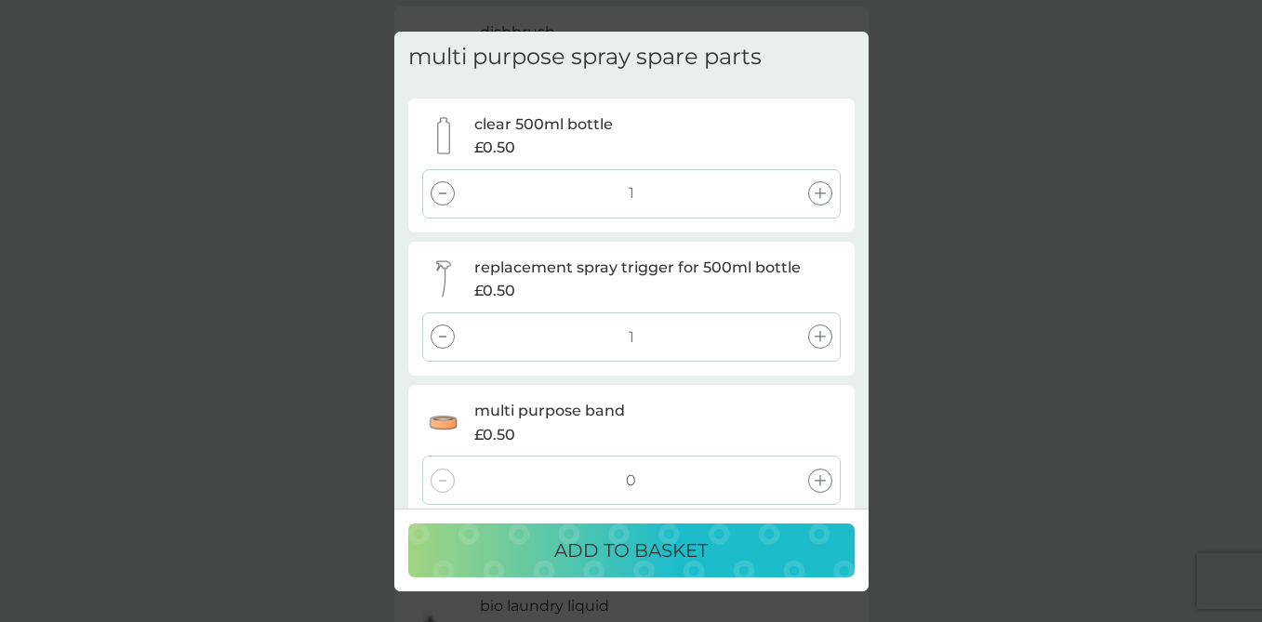
scroll to position [74, 0]
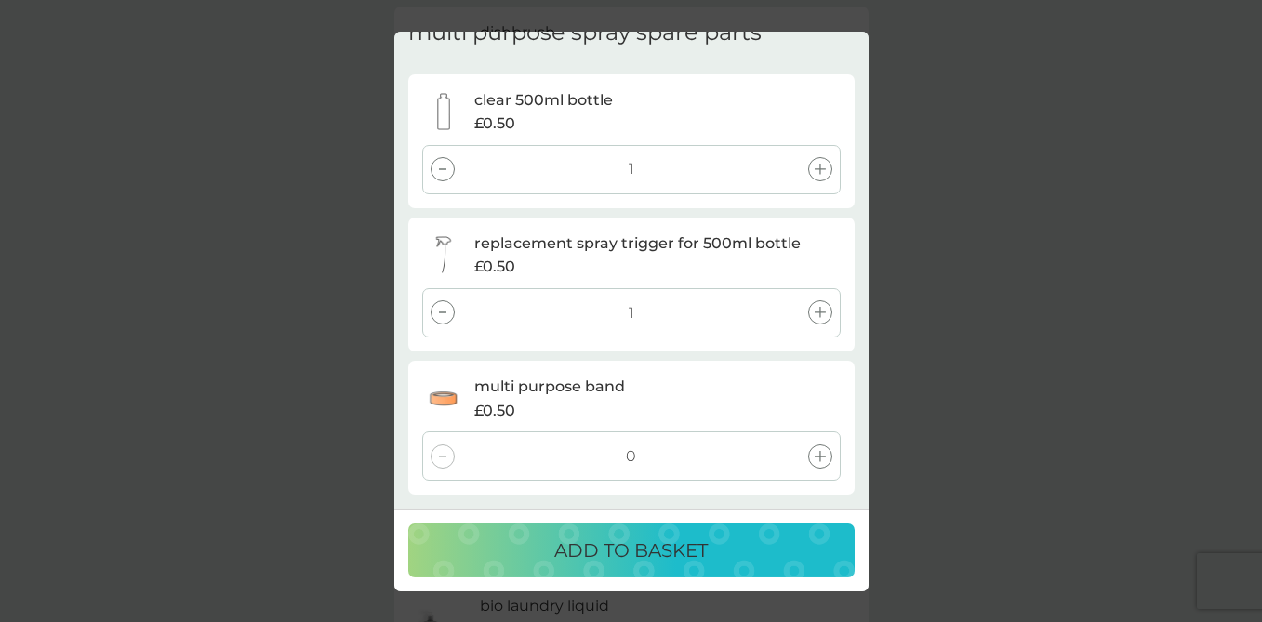
click at [822, 453] on icon at bounding box center [820, 456] width 11 height 11
click at [690, 551] on p "ADD TO BASKET" at bounding box center [630, 551] width 153 height 30
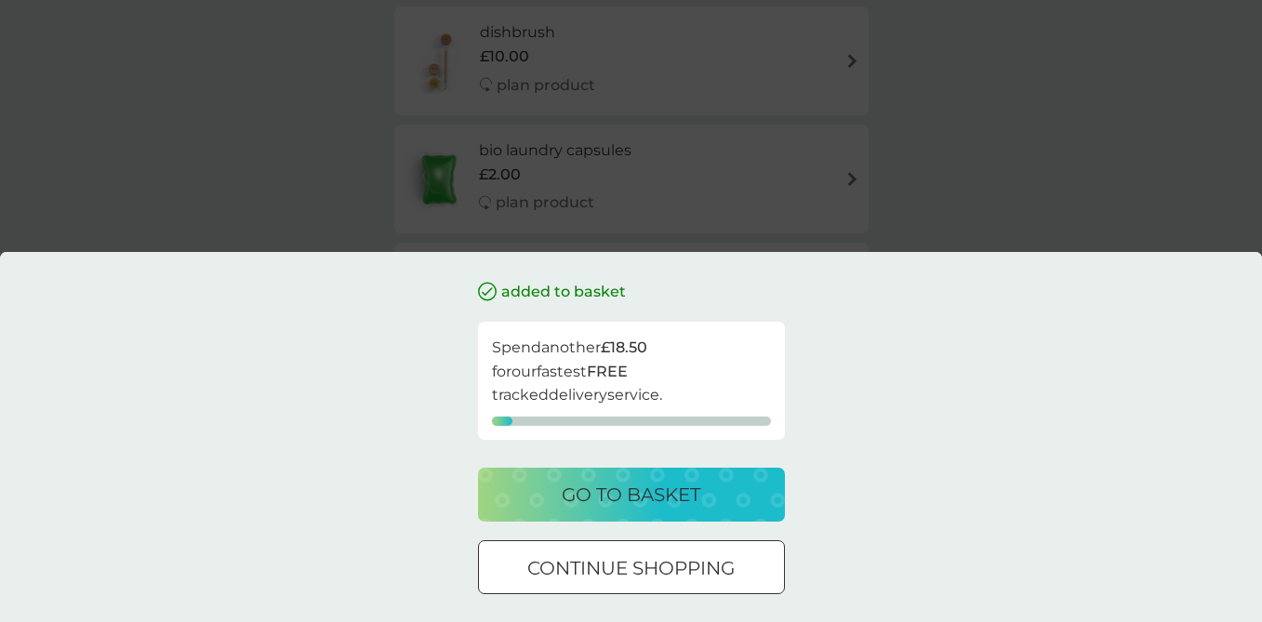
click at [682, 565] on p "continue shopping" at bounding box center [630, 568] width 207 height 30
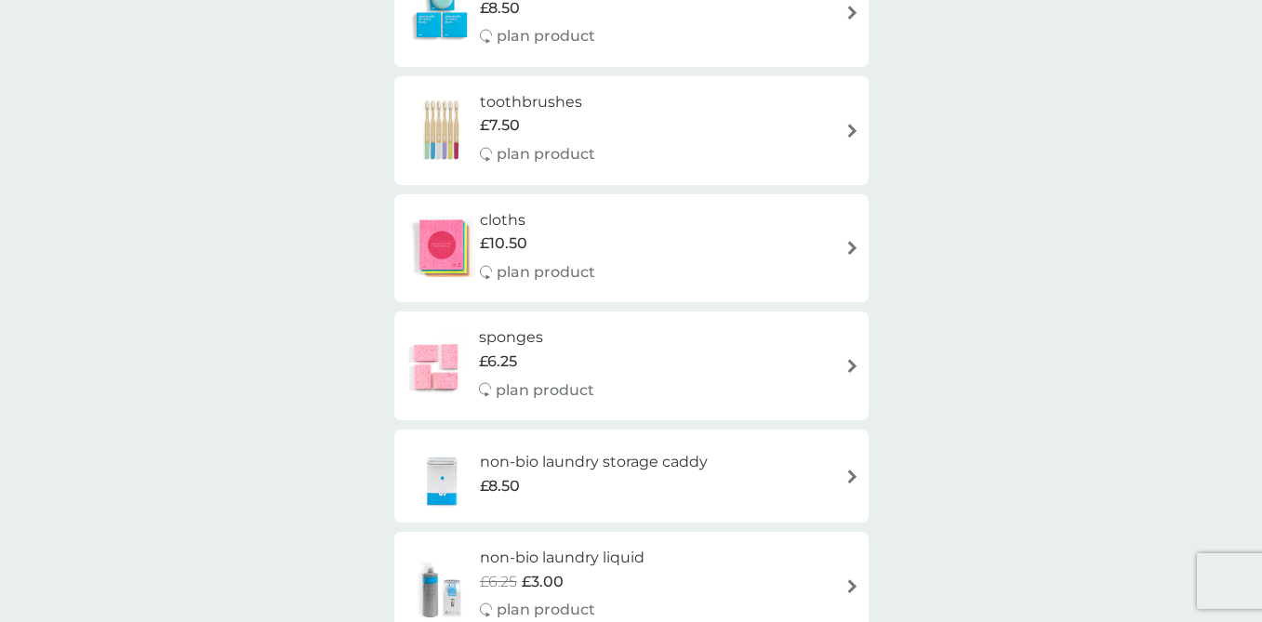
scroll to position [1568, 0]
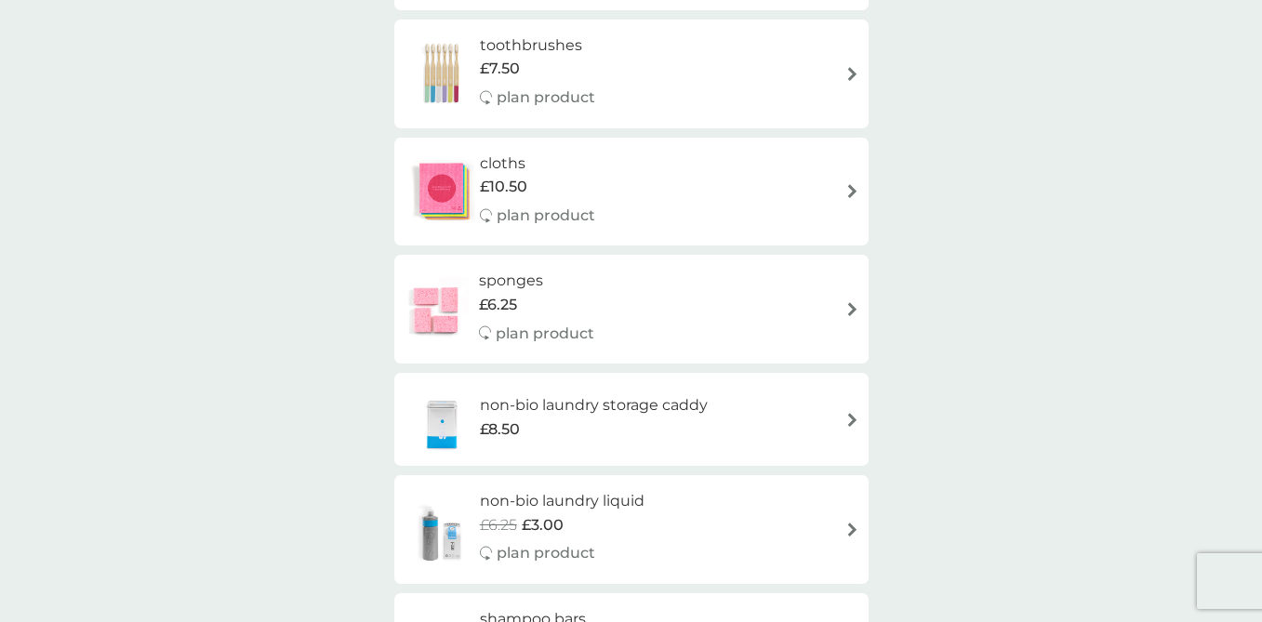
click at [803, 311] on div "sponges £6.25 plan product" at bounding box center [632, 309] width 456 height 81
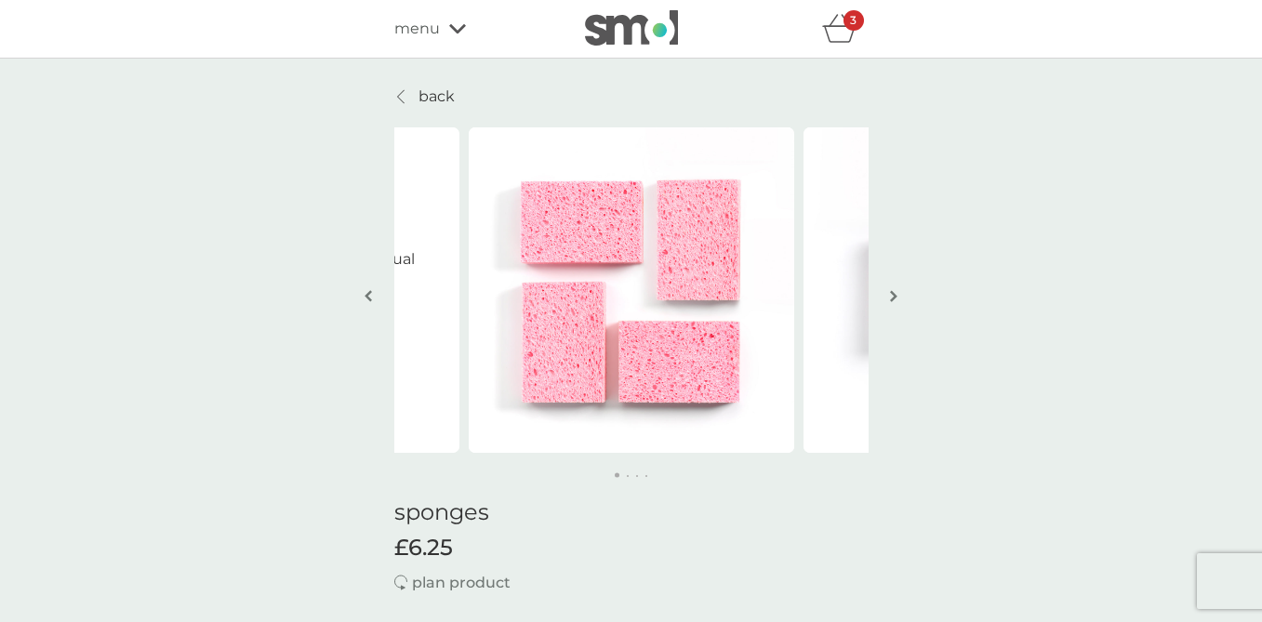
click at [889, 296] on button "button" at bounding box center [894, 297] width 14 height 93
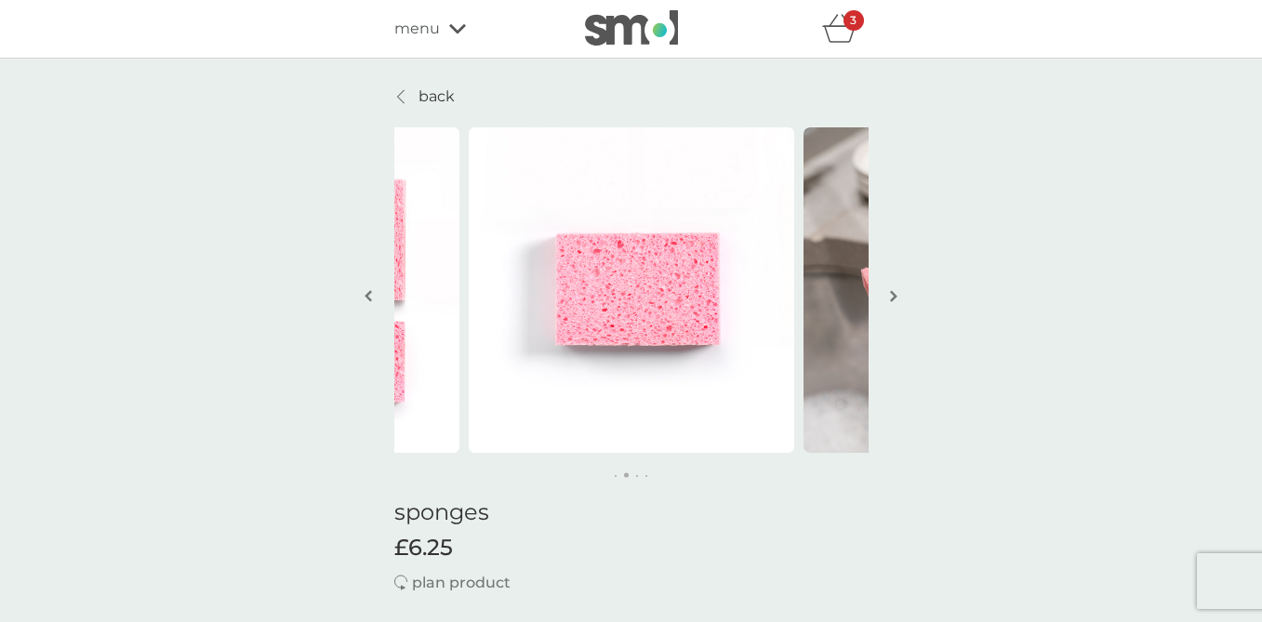
click at [889, 296] on button "button" at bounding box center [894, 297] width 14 height 93
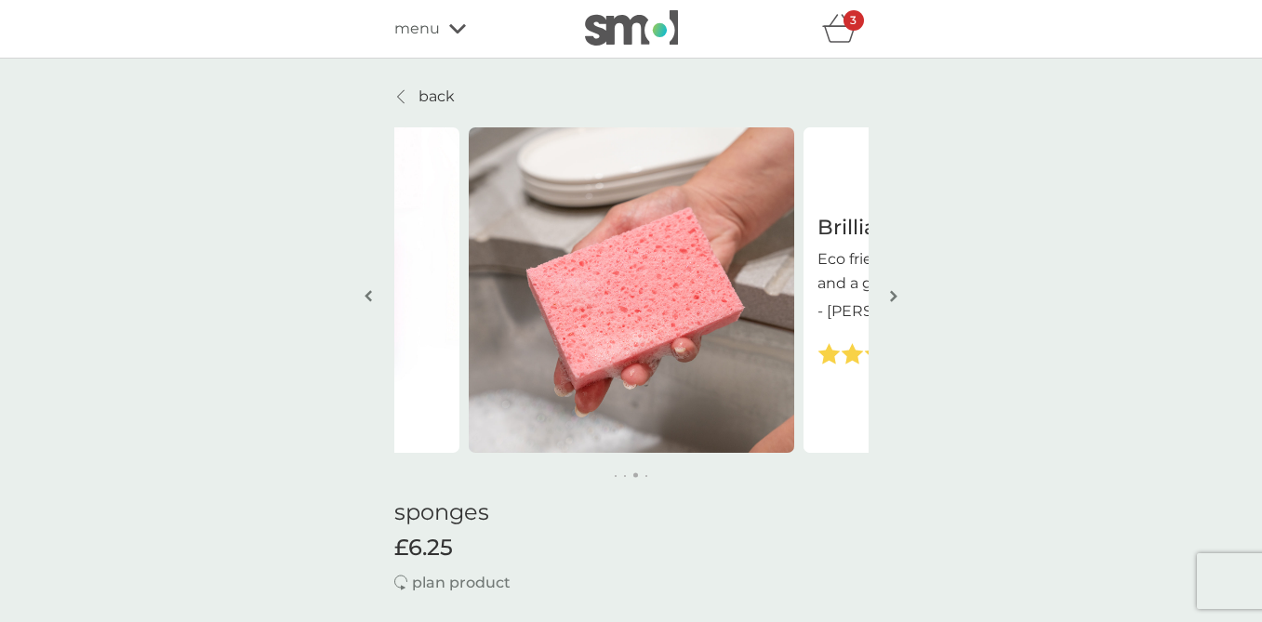
click at [889, 296] on button "button" at bounding box center [894, 297] width 14 height 93
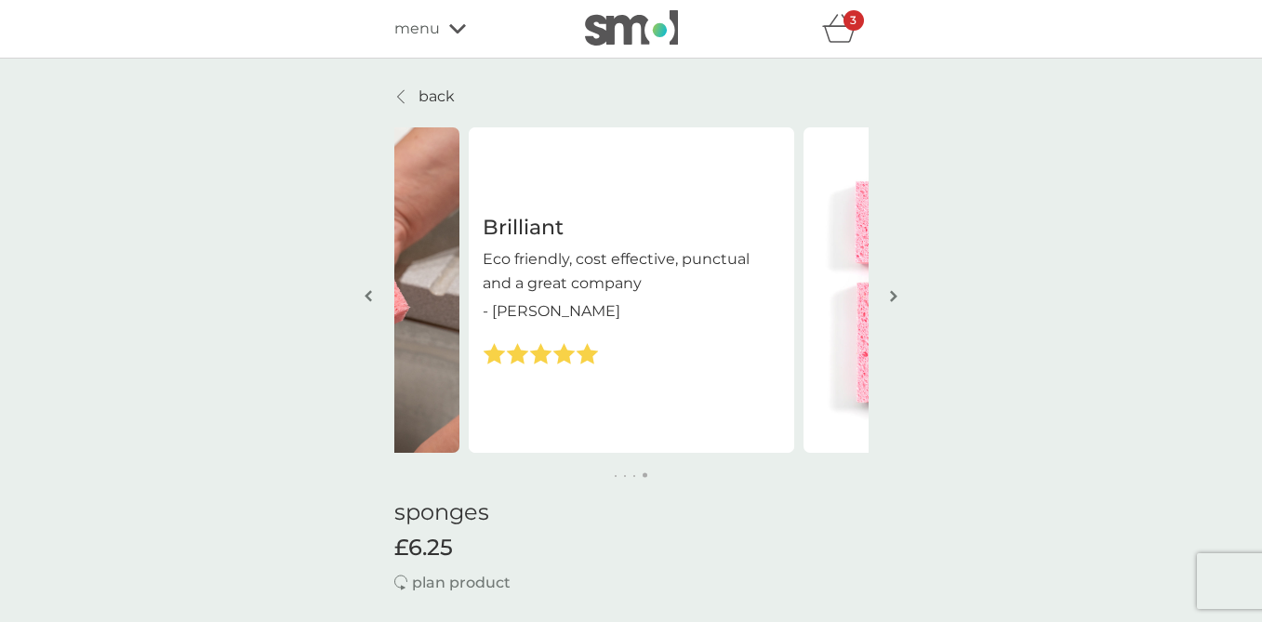
click at [889, 296] on button "button" at bounding box center [894, 297] width 14 height 93
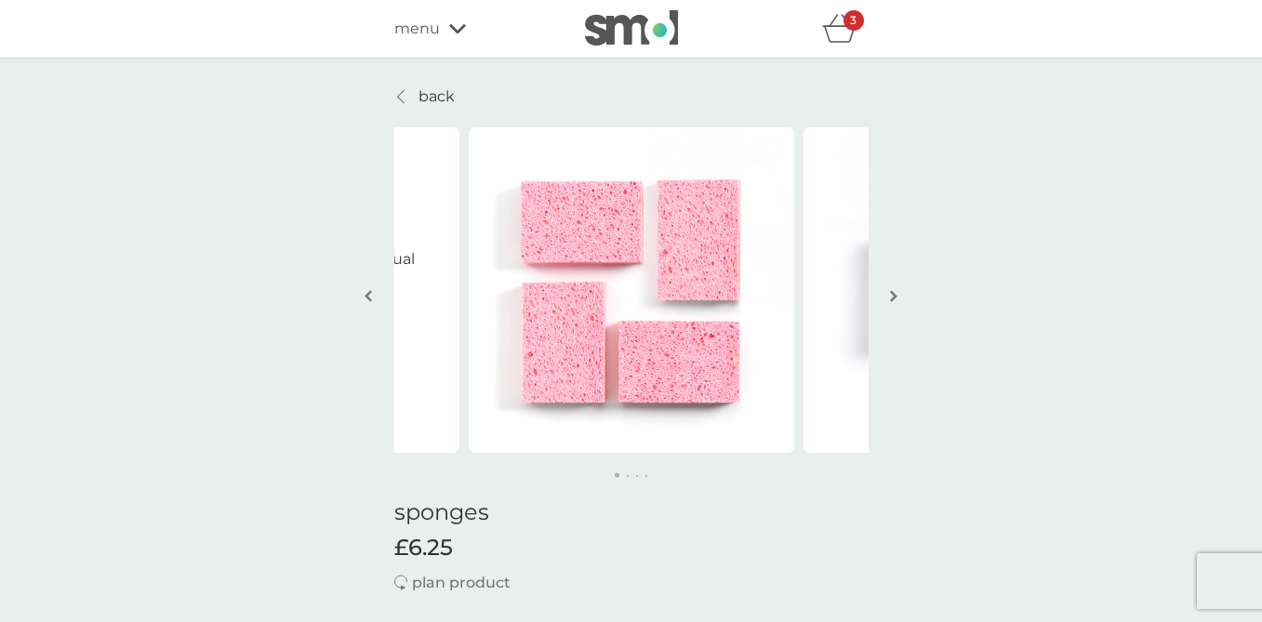
click at [889, 296] on button "button" at bounding box center [894, 297] width 14 height 93
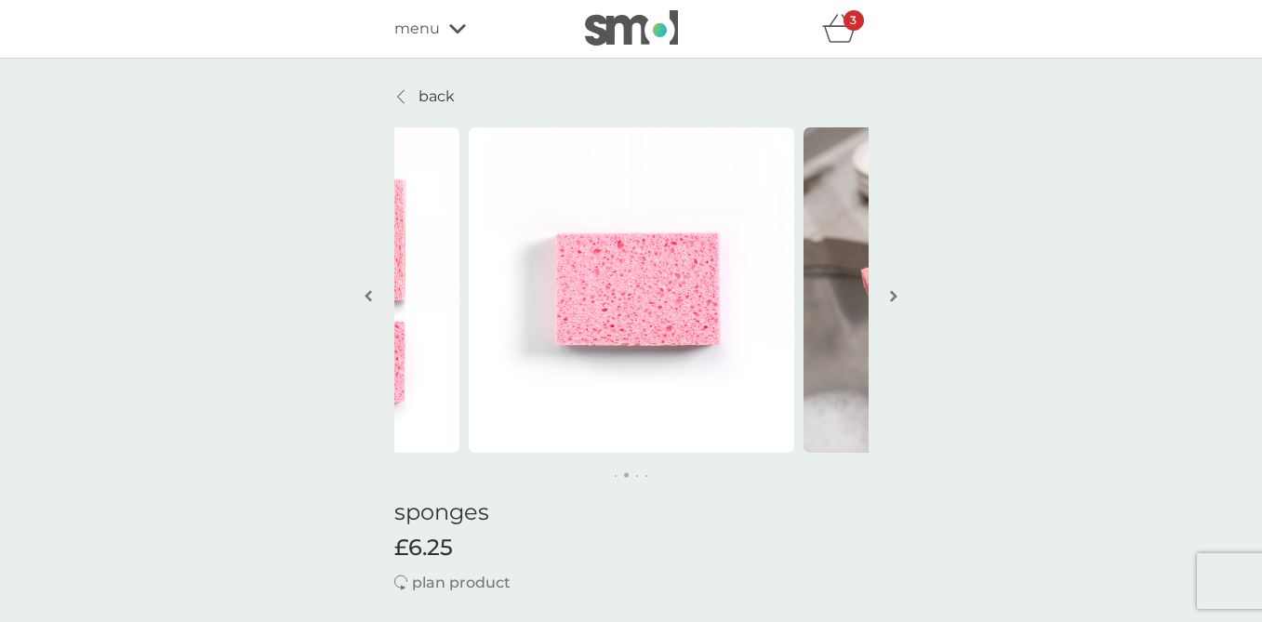
click at [889, 296] on button "button" at bounding box center [894, 297] width 14 height 93
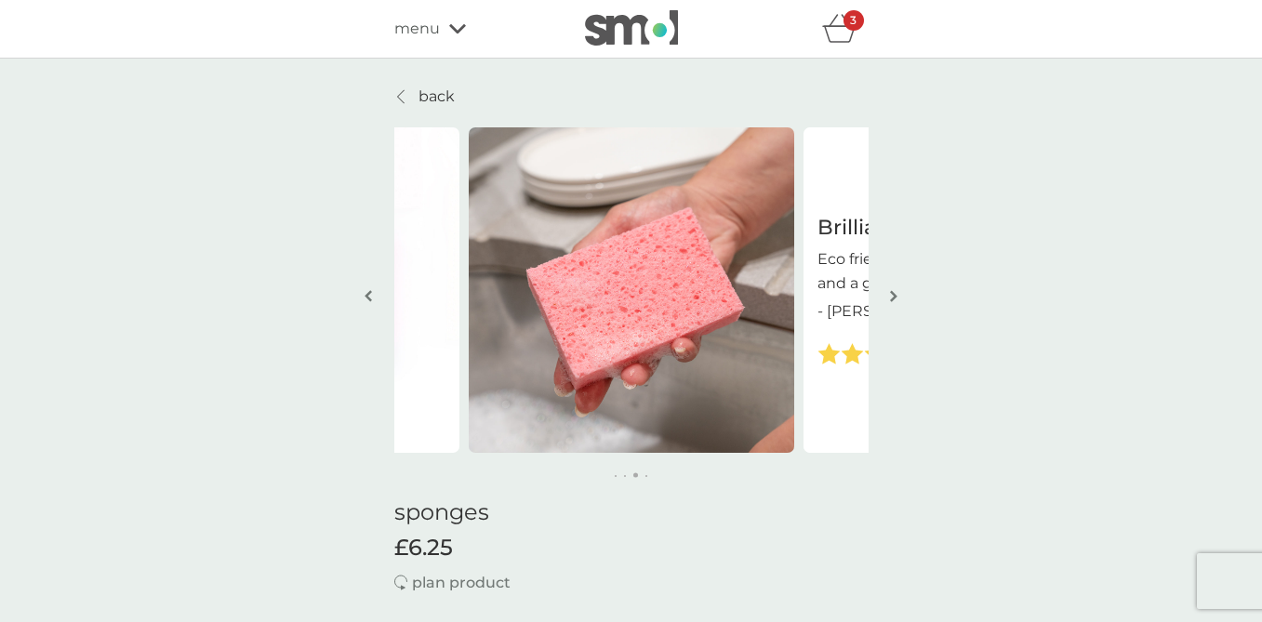
click at [889, 296] on button "button" at bounding box center [894, 297] width 14 height 93
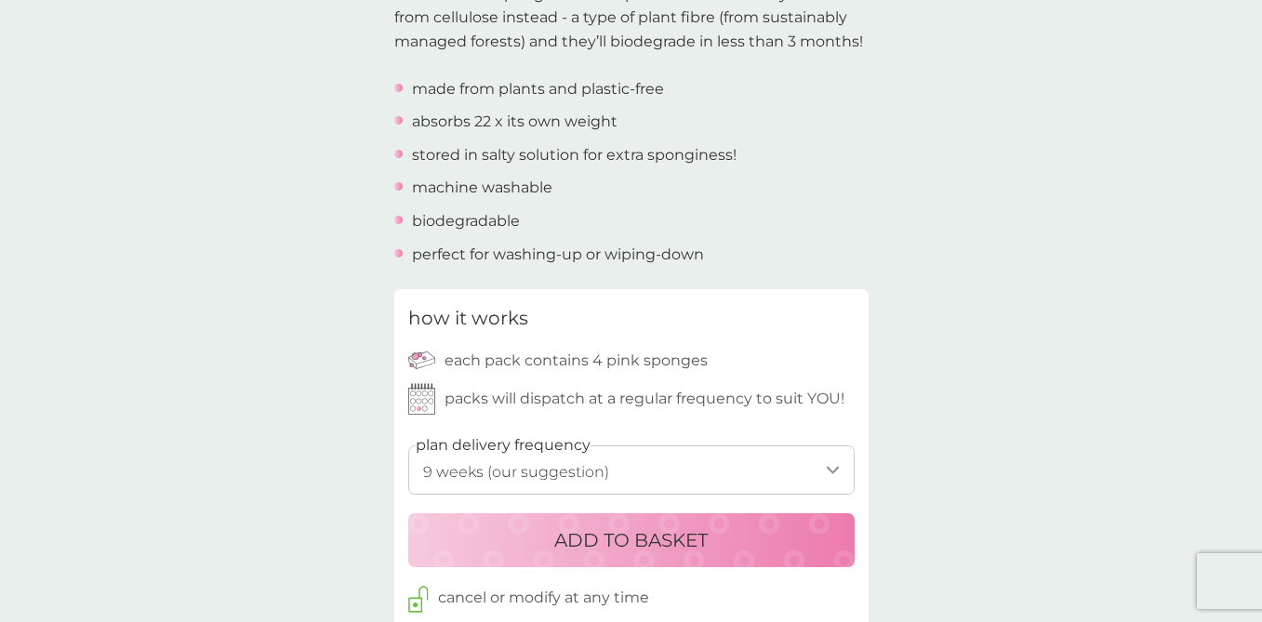
scroll to position [686, 0]
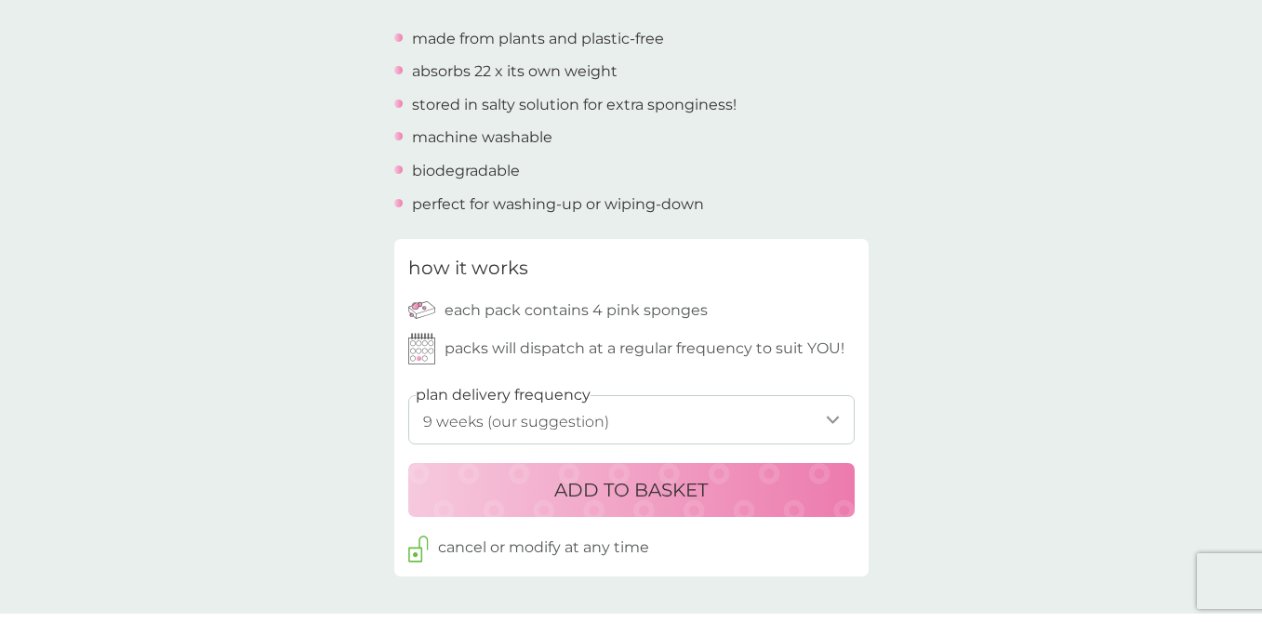
click at [835, 416] on select "1 week 2 weeks 3 weeks 4 weeks 5 weeks 6 weeks 7 weeks 8 weeks 9 weeks (our sug…" at bounding box center [631, 419] width 446 height 49
select select "84"
click at [408, 395] on select "1 week 2 weeks 3 weeks 4 weeks 5 weeks 6 weeks 7 weeks 8 weeks 9 weeks (our sug…" at bounding box center [631, 419] width 446 height 49
click at [1001, 451] on div "back Brilliant Eco friendly, cost effective, punctual and a great company - Mar…" at bounding box center [631, 470] width 1262 height 2144
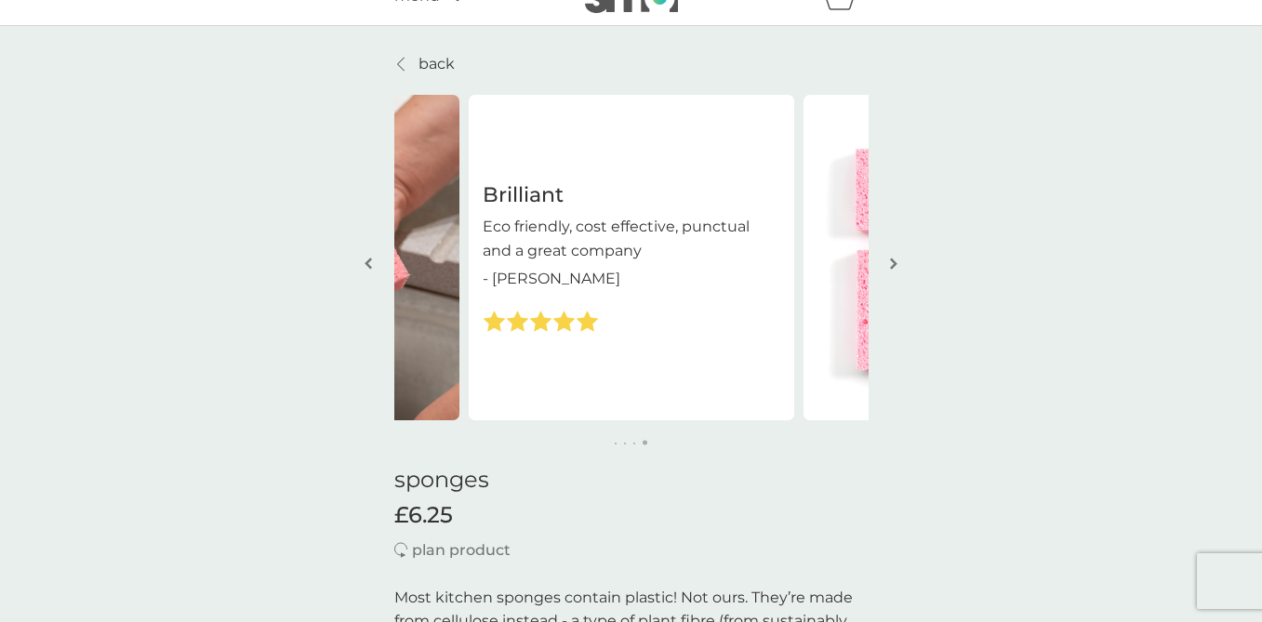
scroll to position [0, 0]
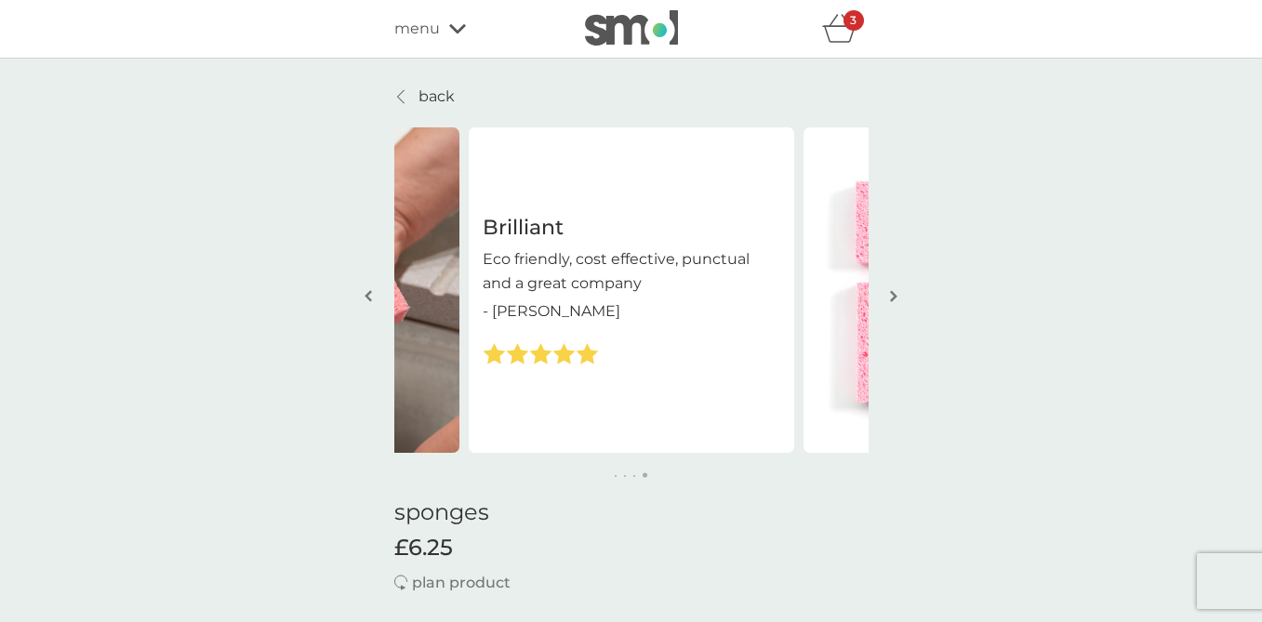
click at [841, 30] on icon "basket" at bounding box center [839, 28] width 35 height 29
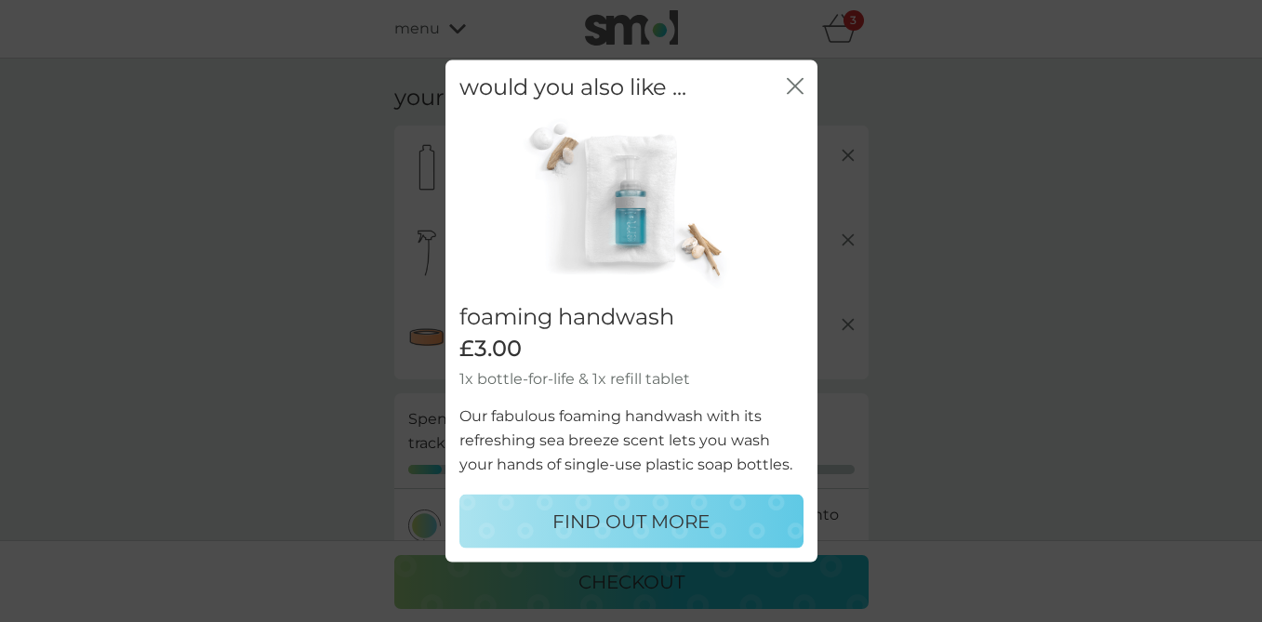
click at [800, 81] on icon "close" at bounding box center [798, 85] width 7 height 15
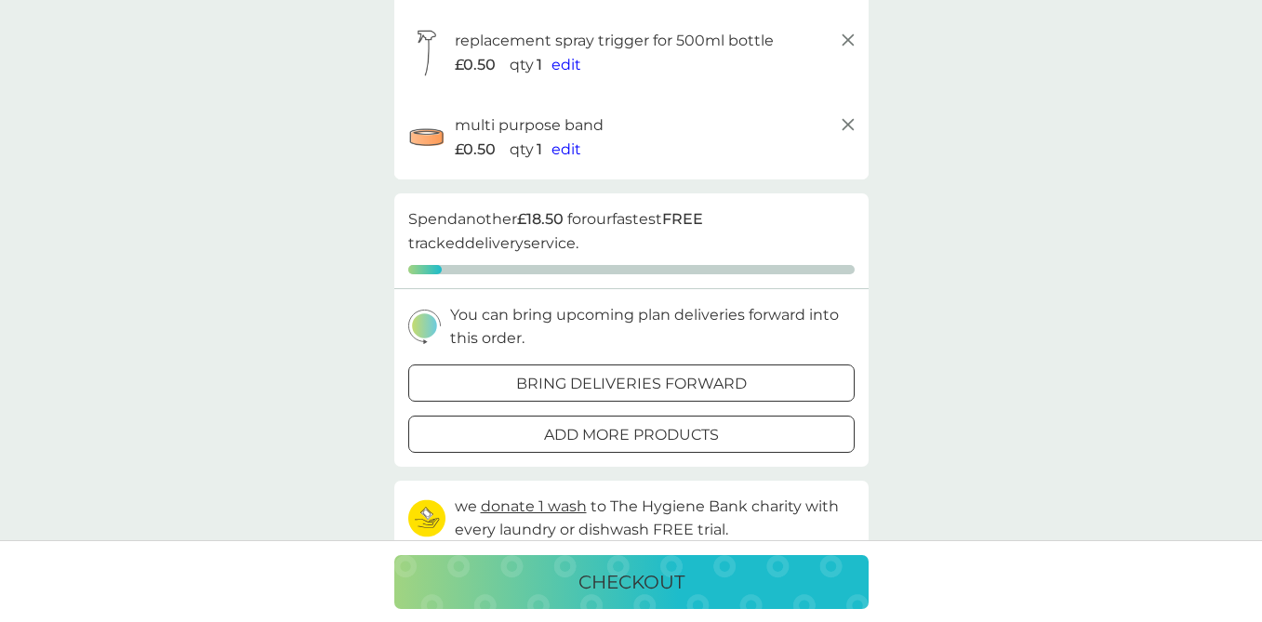
scroll to position [221, 0]
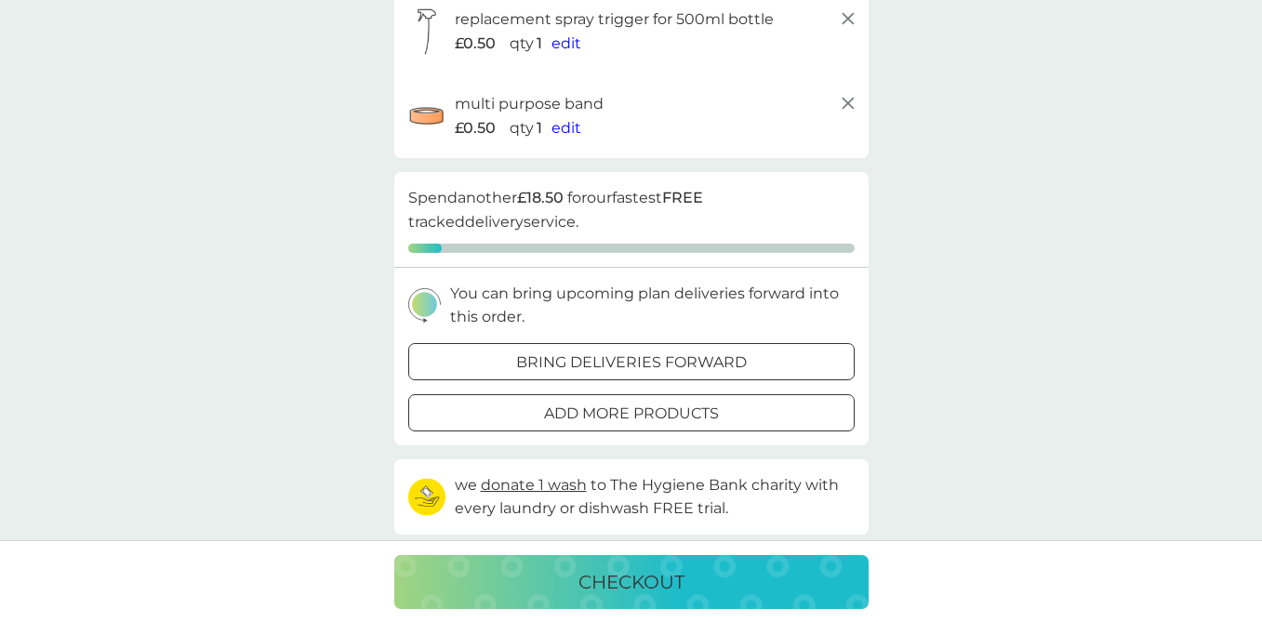
click at [732, 357] on p "bring deliveries forward" at bounding box center [631, 363] width 231 height 24
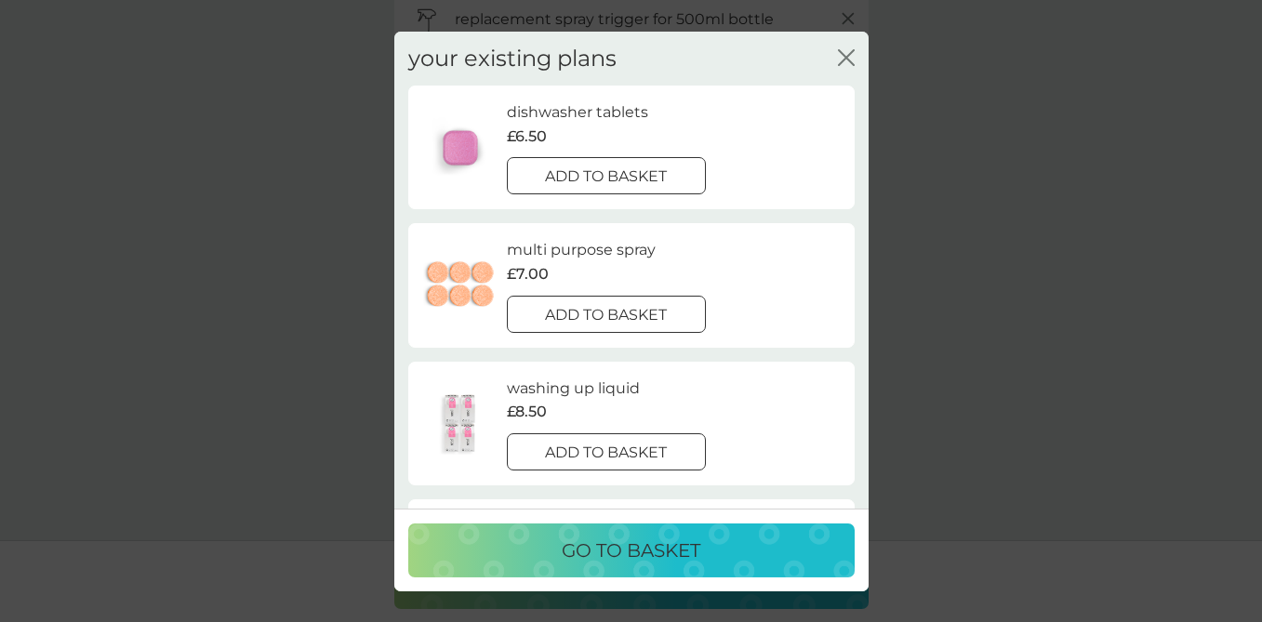
click at [643, 174] on p "add to basket" at bounding box center [606, 177] width 122 height 24
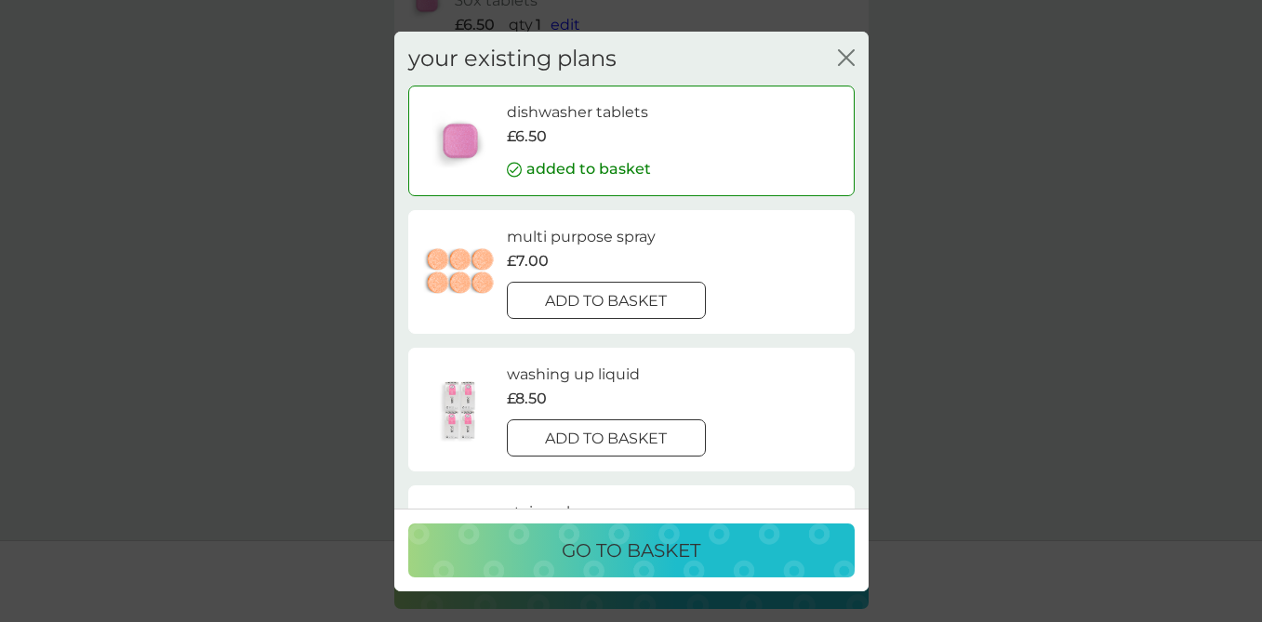
scroll to position [415, 0]
click at [848, 54] on icon "close" at bounding box center [849, 56] width 7 height 15
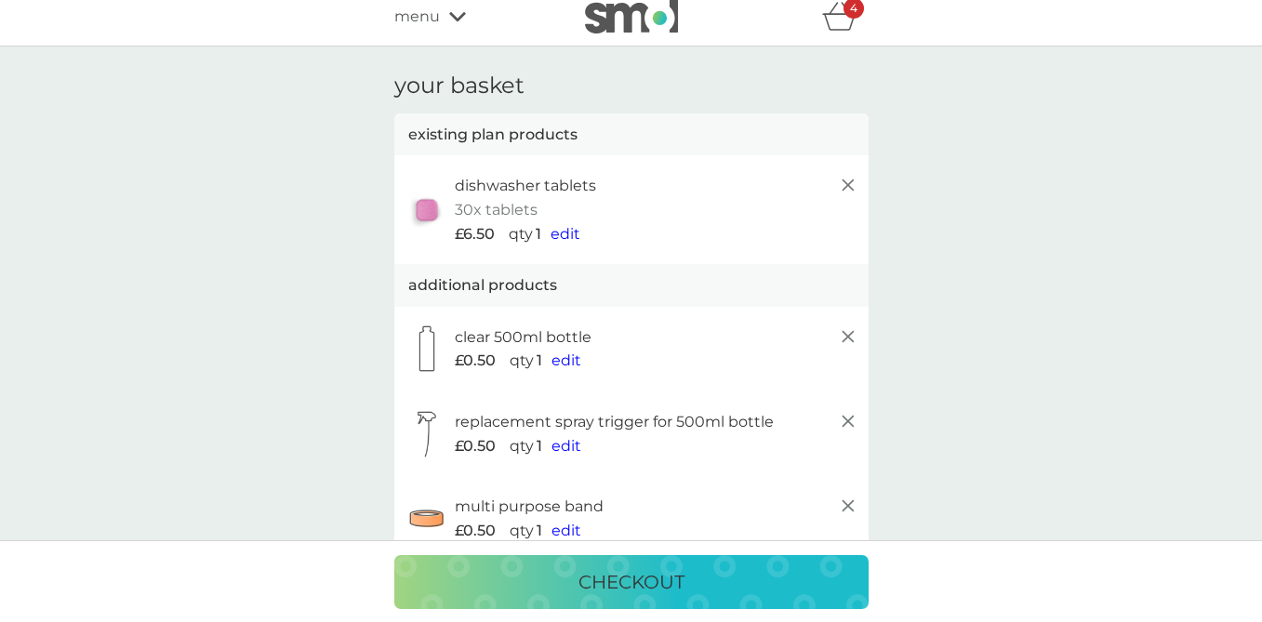
scroll to position [0, 0]
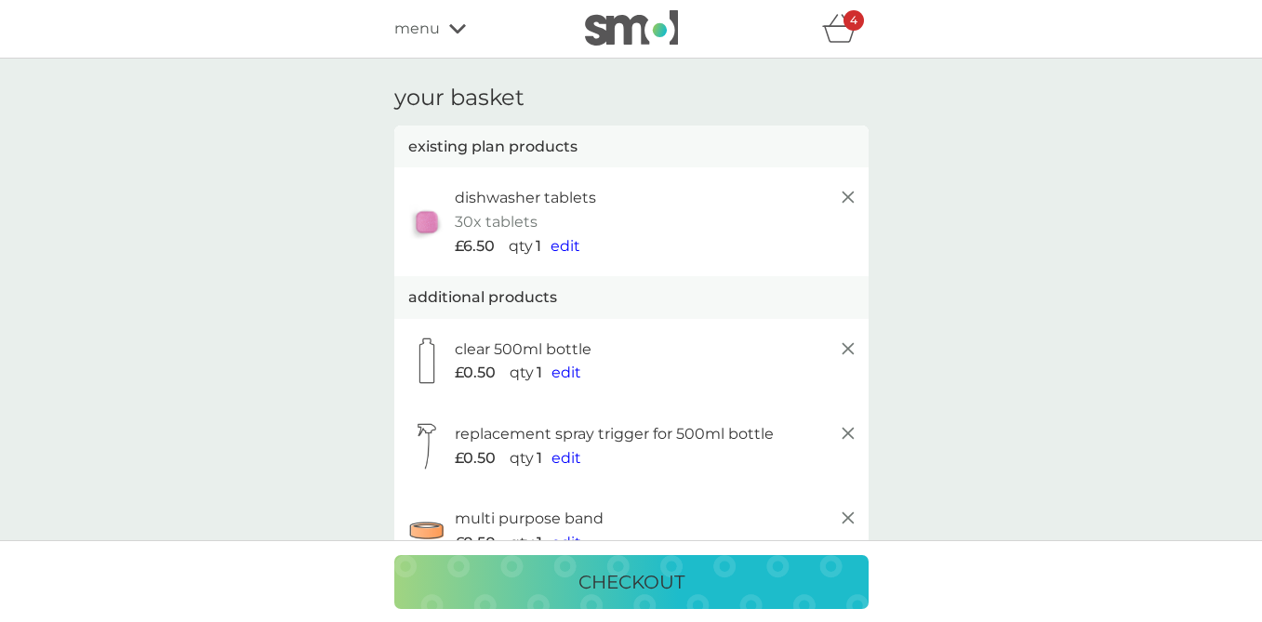
click at [460, 28] on icon at bounding box center [457, 28] width 17 height 9
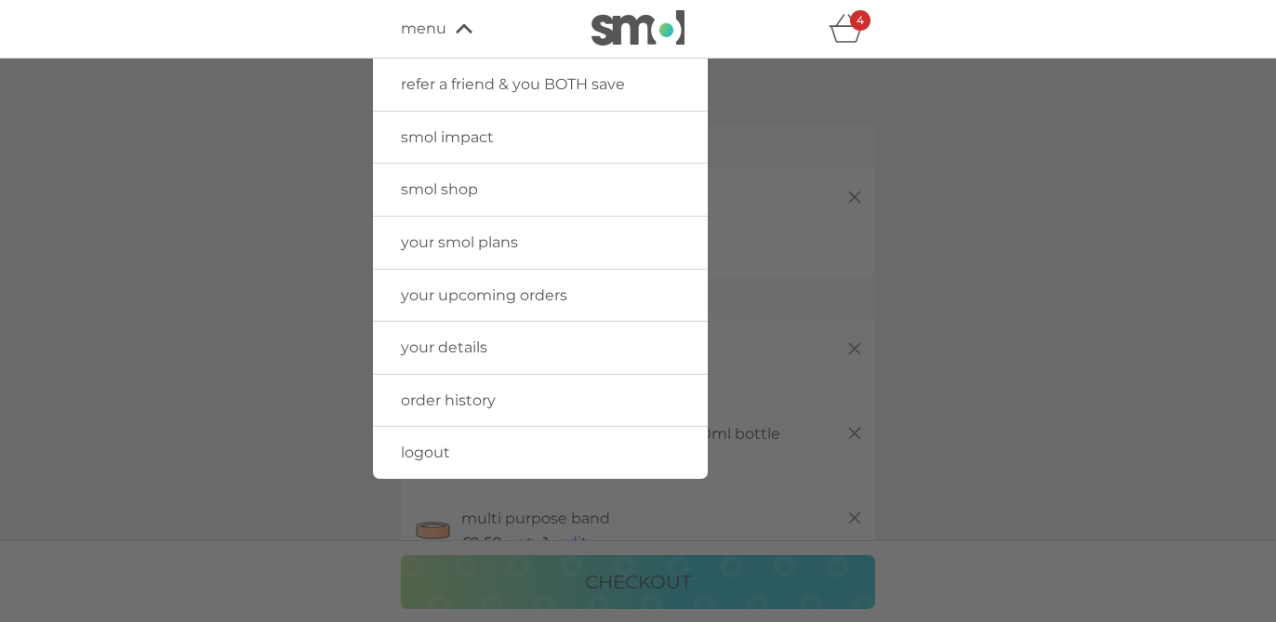
click at [454, 181] on span "smol shop" at bounding box center [439, 189] width 77 height 18
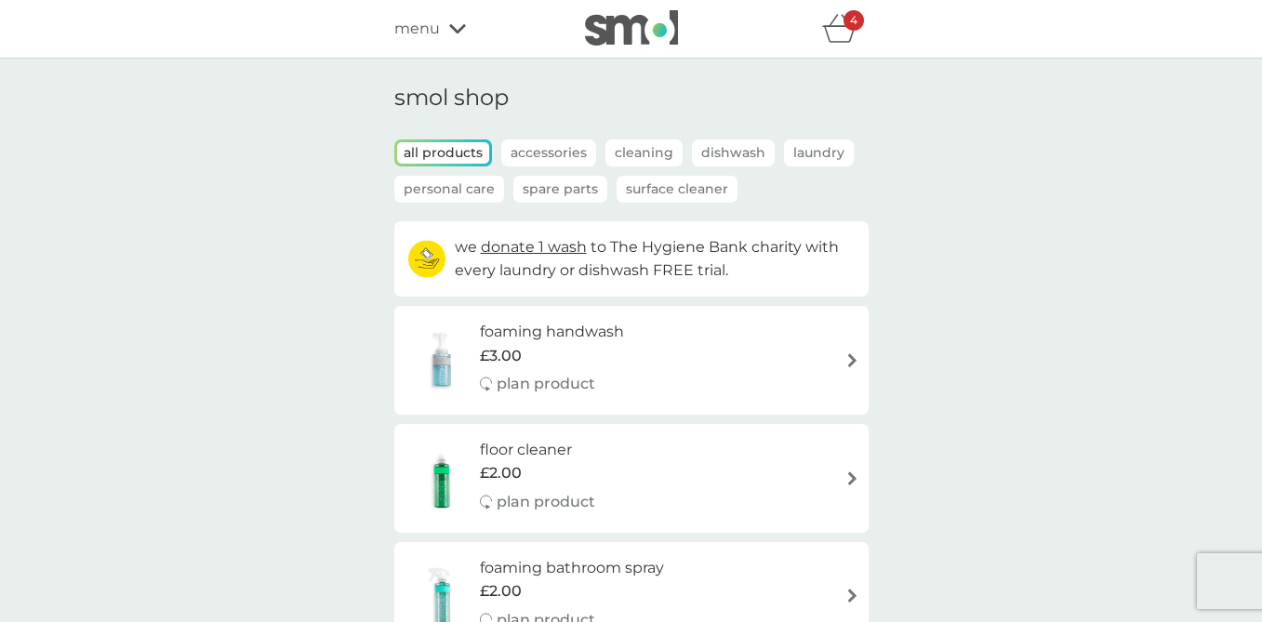
click at [559, 184] on p "Spare Parts" at bounding box center [560, 189] width 94 height 27
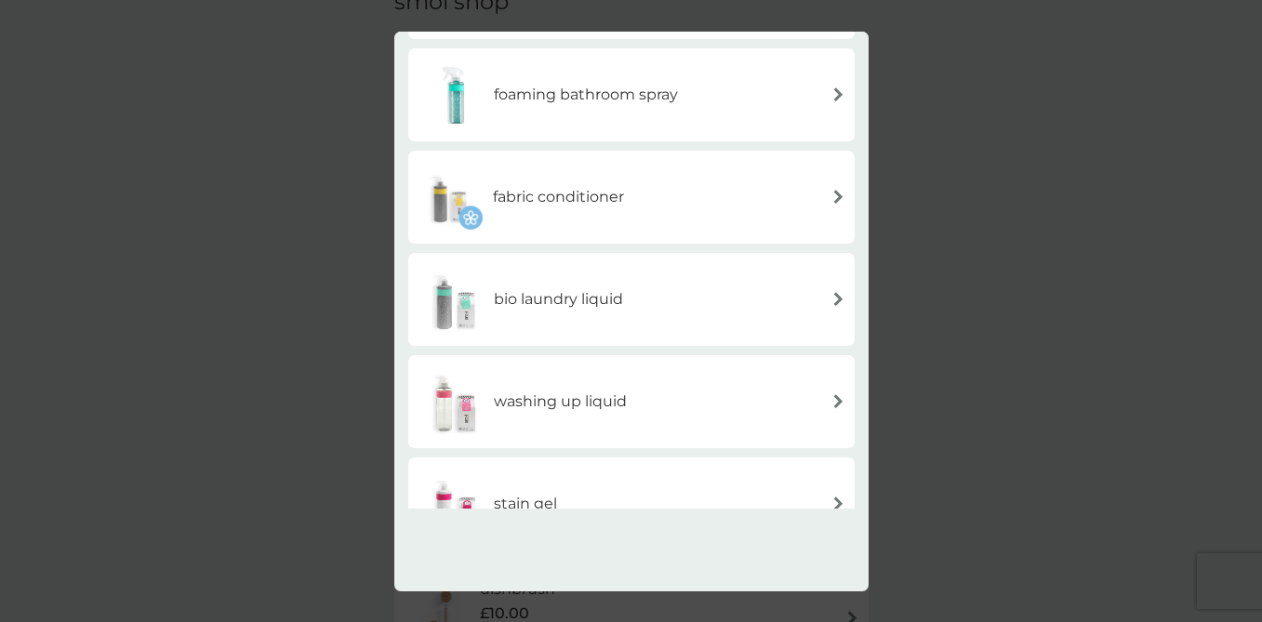
scroll to position [446, 0]
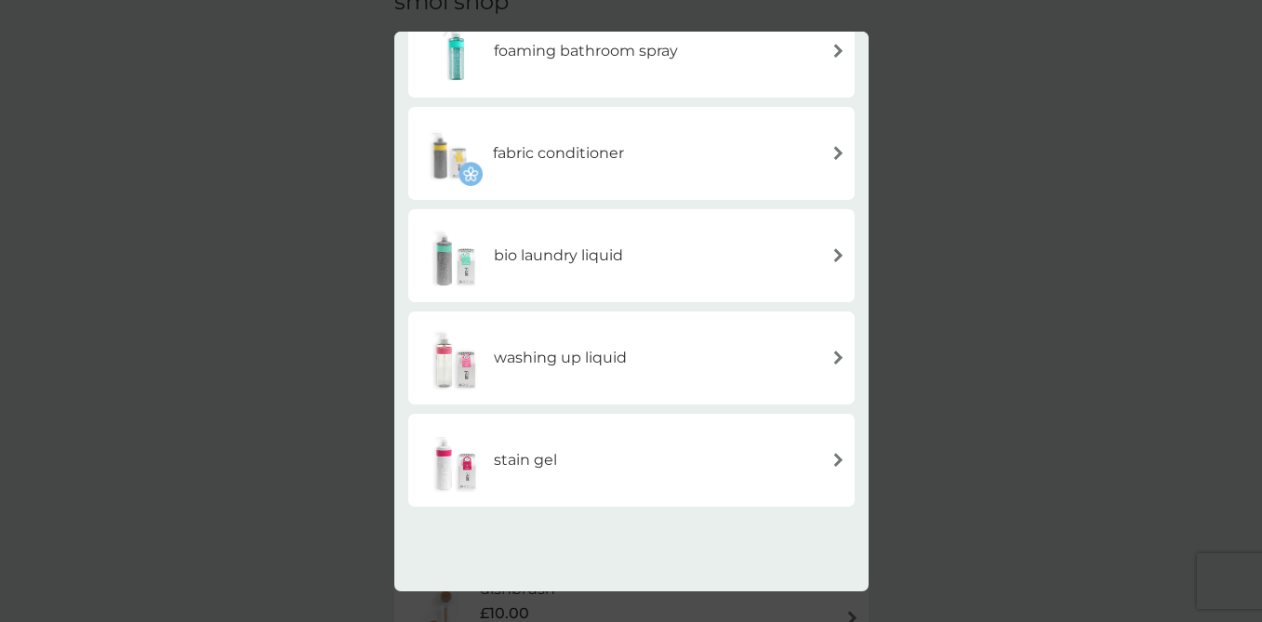
click at [833, 353] on img at bounding box center [838, 358] width 14 height 14
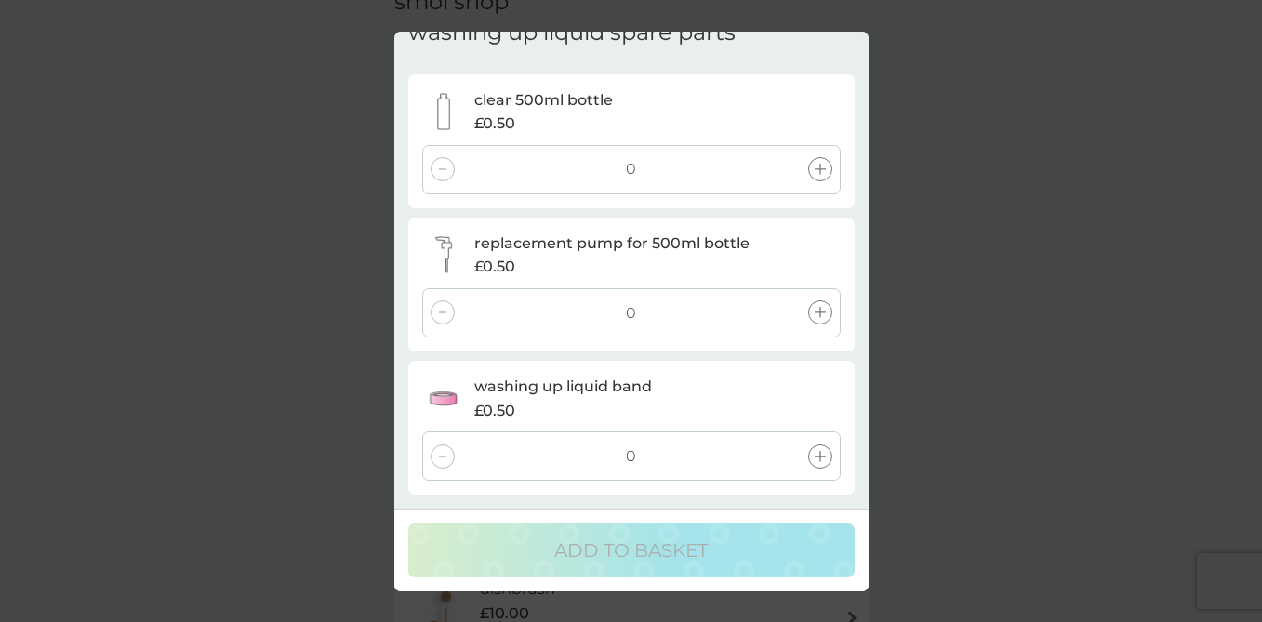
click at [820, 171] on icon at bounding box center [820, 169] width 11 height 11
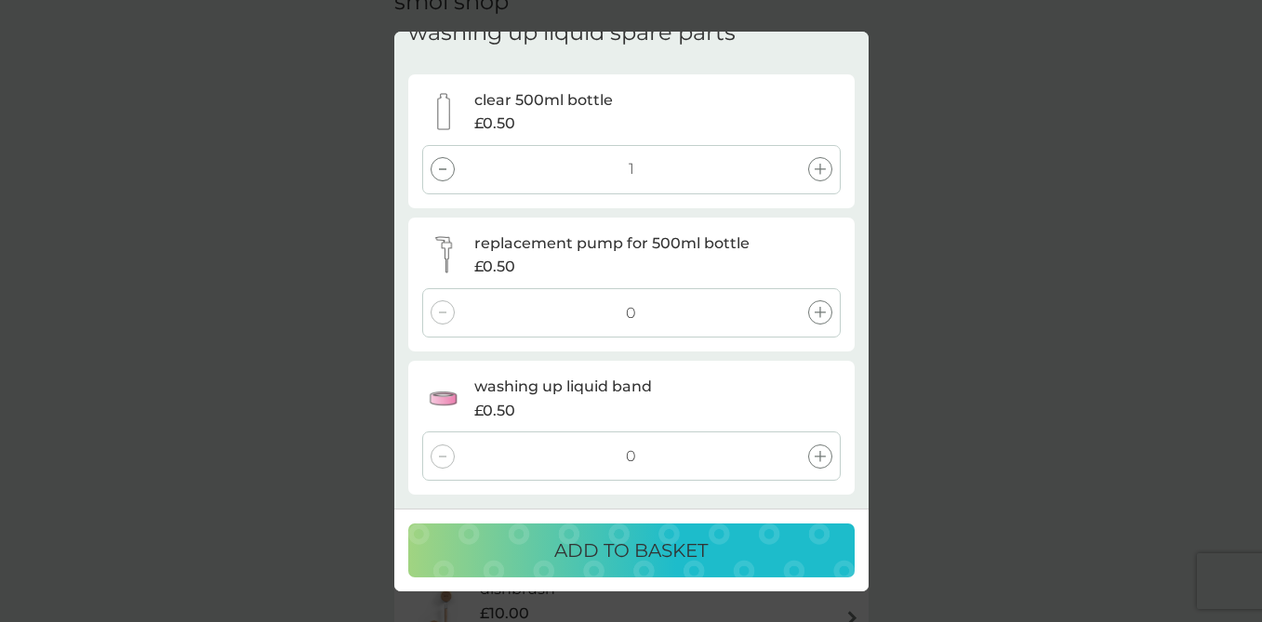
click at [819, 312] on icon at bounding box center [820, 312] width 11 height 11
click at [822, 458] on icon at bounding box center [820, 456] width 11 height 11
click at [757, 545] on div "ADD TO BASKET" at bounding box center [631, 551] width 409 height 30
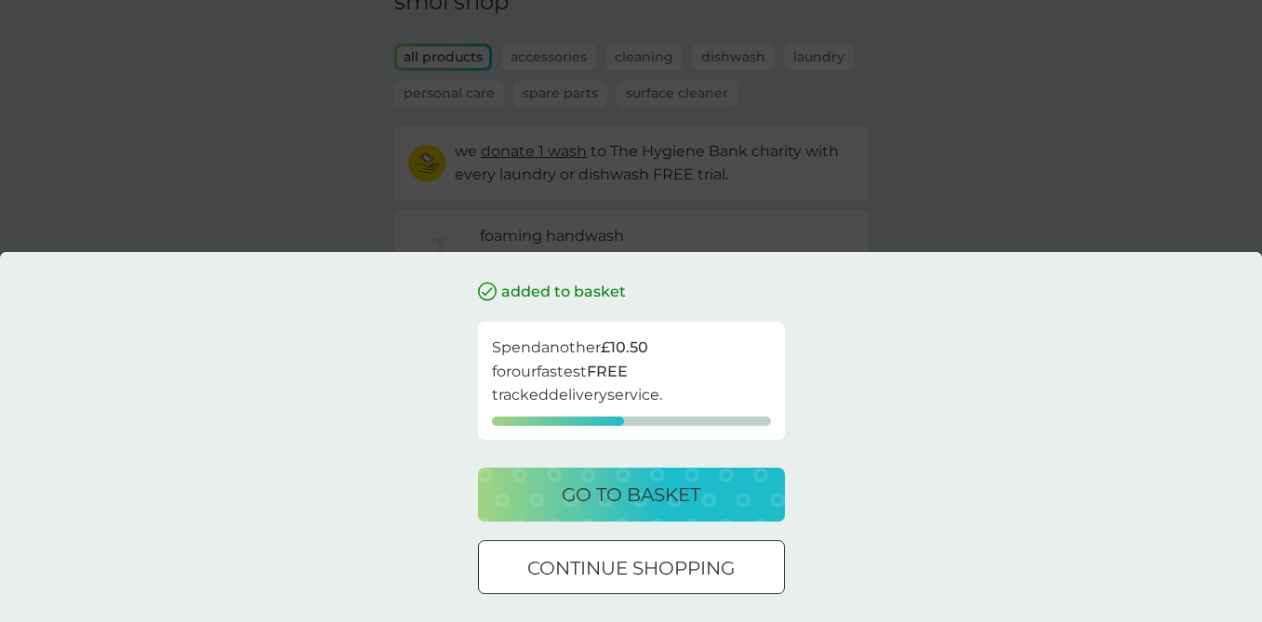
click at [678, 497] on p "go to basket" at bounding box center [631, 495] width 139 height 30
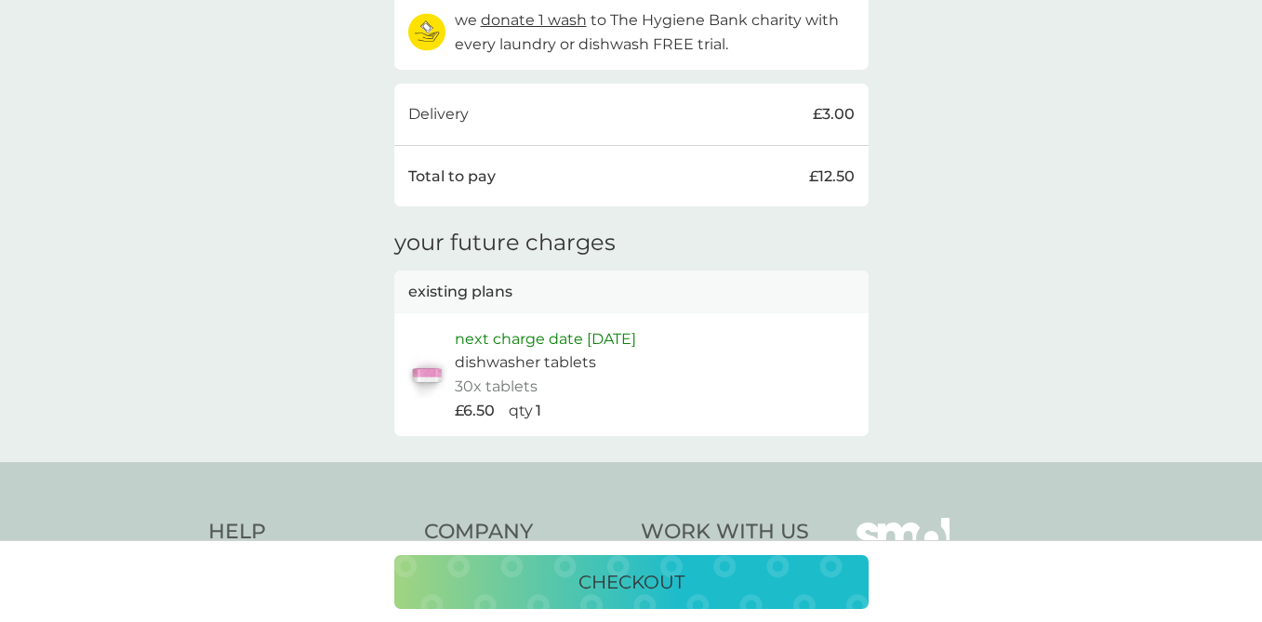
scroll to position [1053, 0]
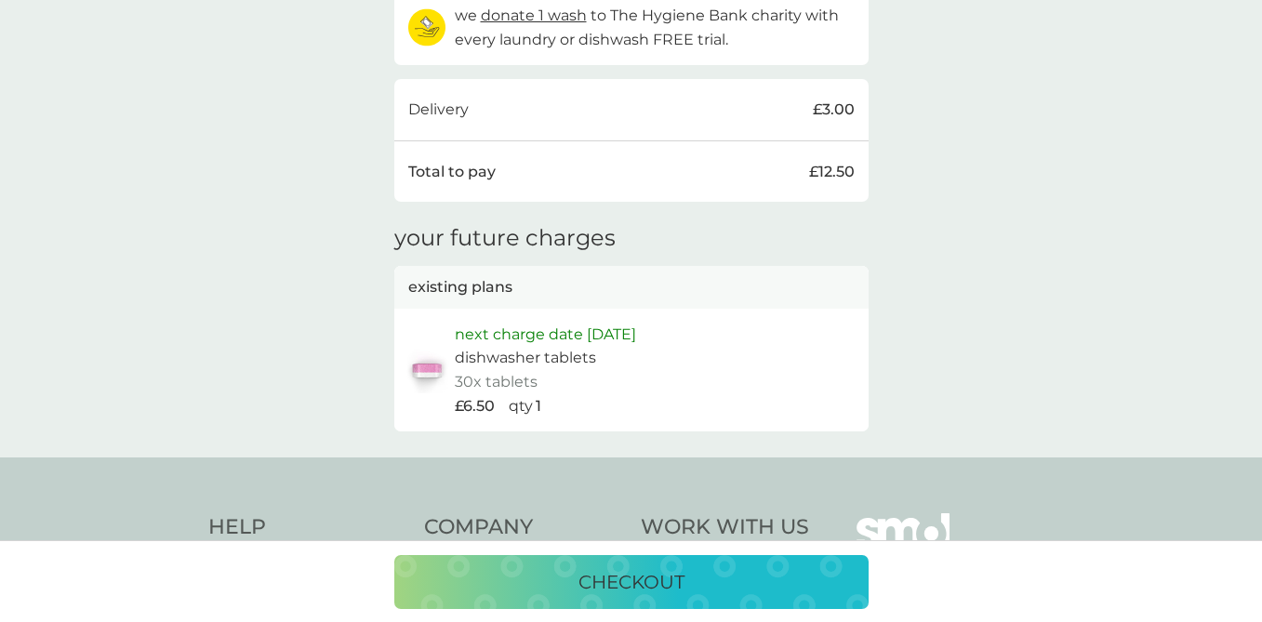
click at [621, 576] on p "checkout" at bounding box center [631, 582] width 106 height 30
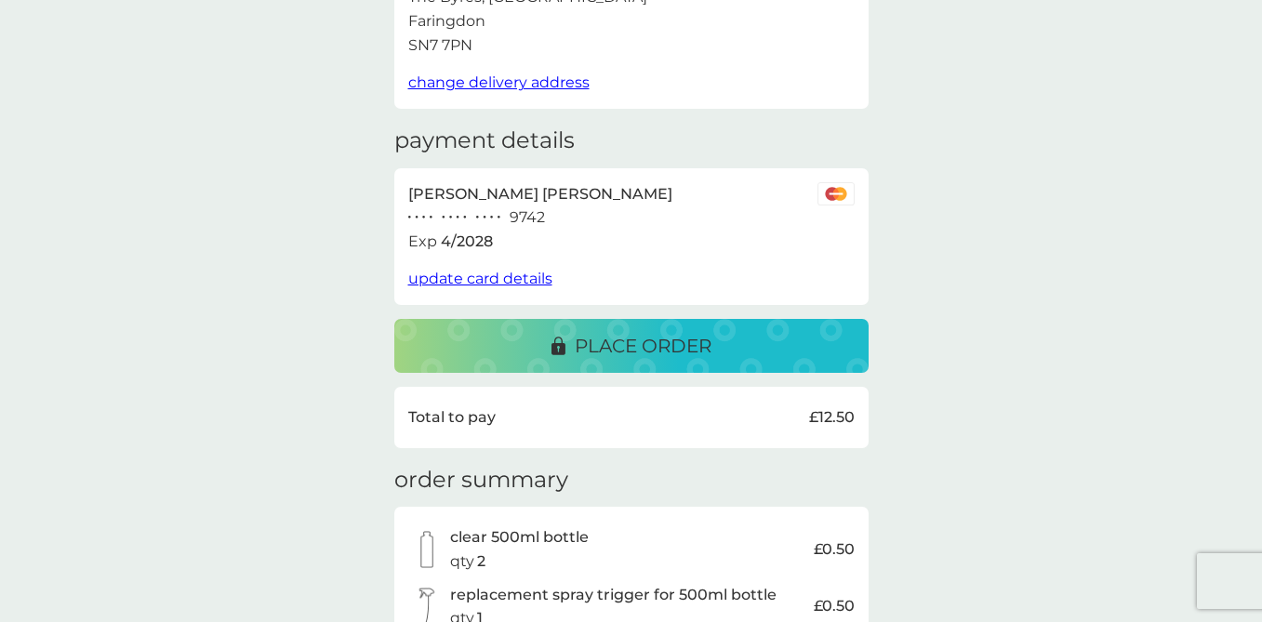
scroll to position [135, 0]
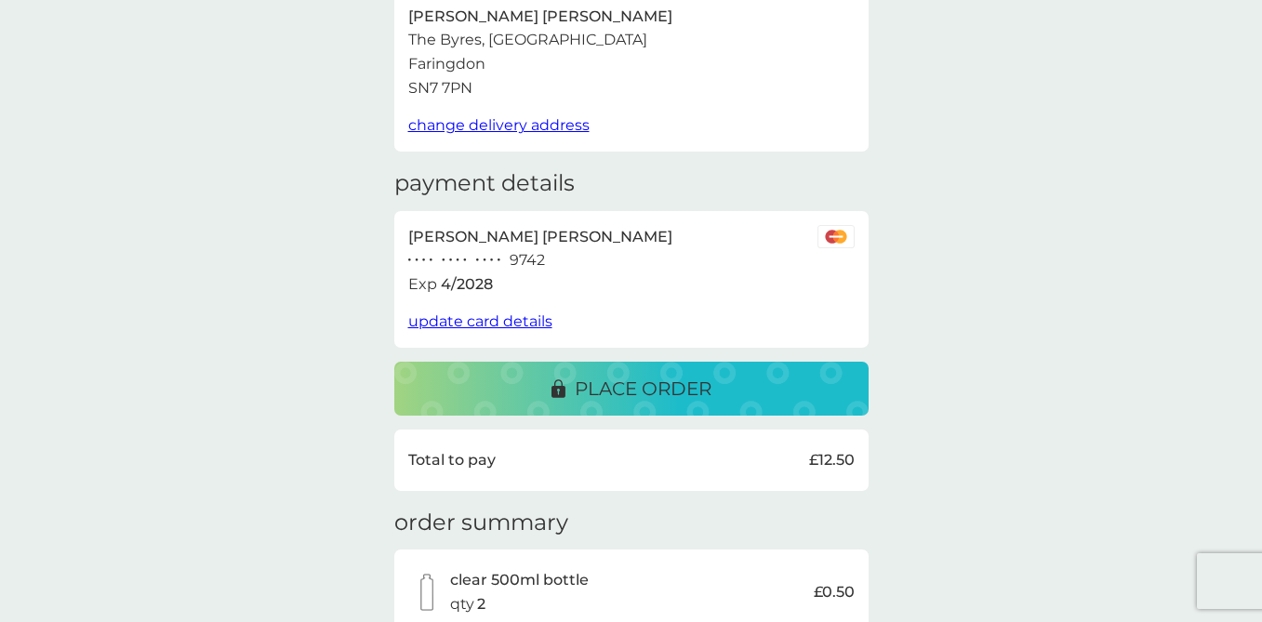
click at [691, 390] on p "place order" at bounding box center [643, 389] width 137 height 30
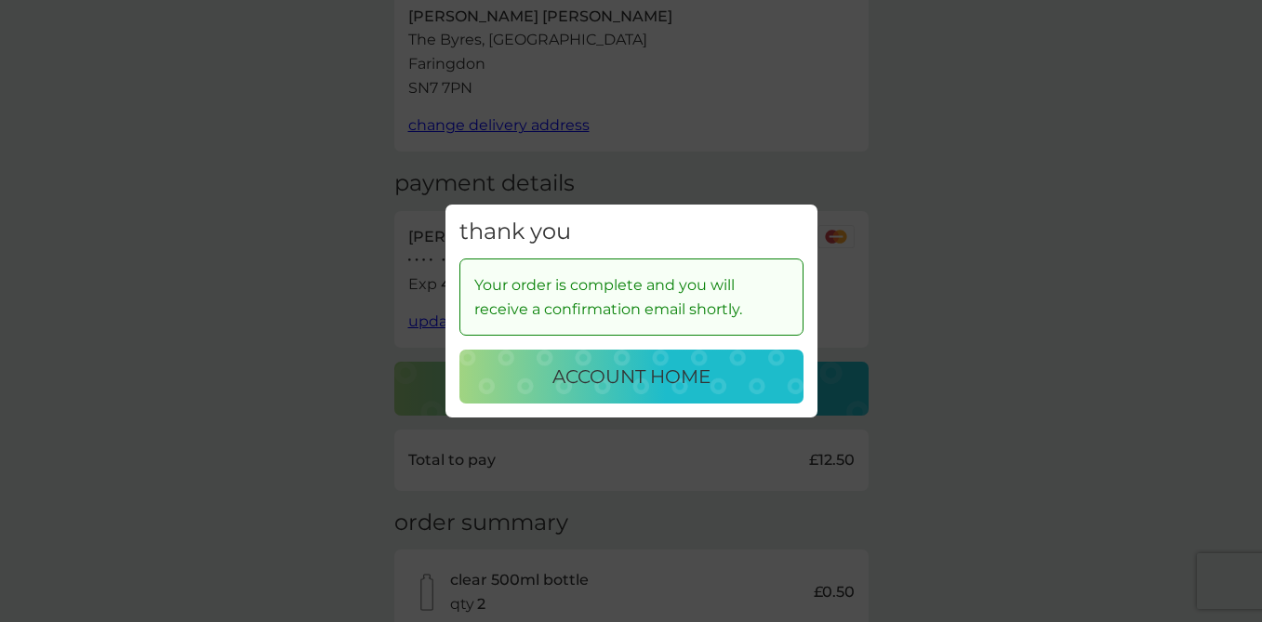
click at [700, 381] on p "account home" at bounding box center [631, 377] width 158 height 30
